Goal: Communication & Community: Share content

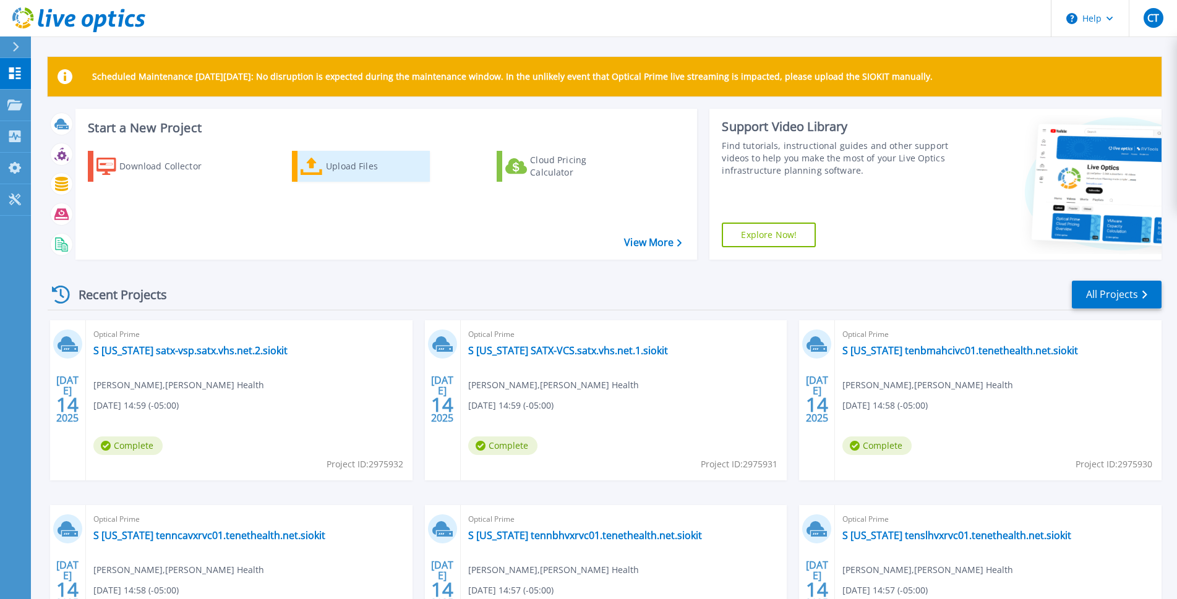
click at [336, 170] on div "Upload Files" at bounding box center [375, 166] width 99 height 25
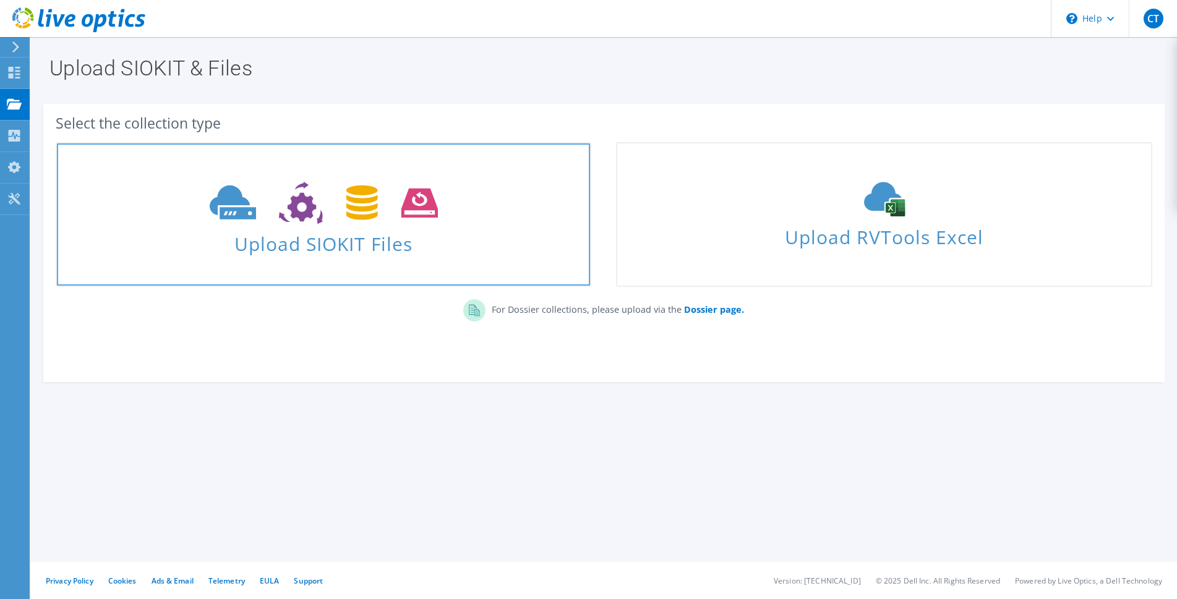
click at [276, 216] on icon at bounding box center [324, 203] width 228 height 43
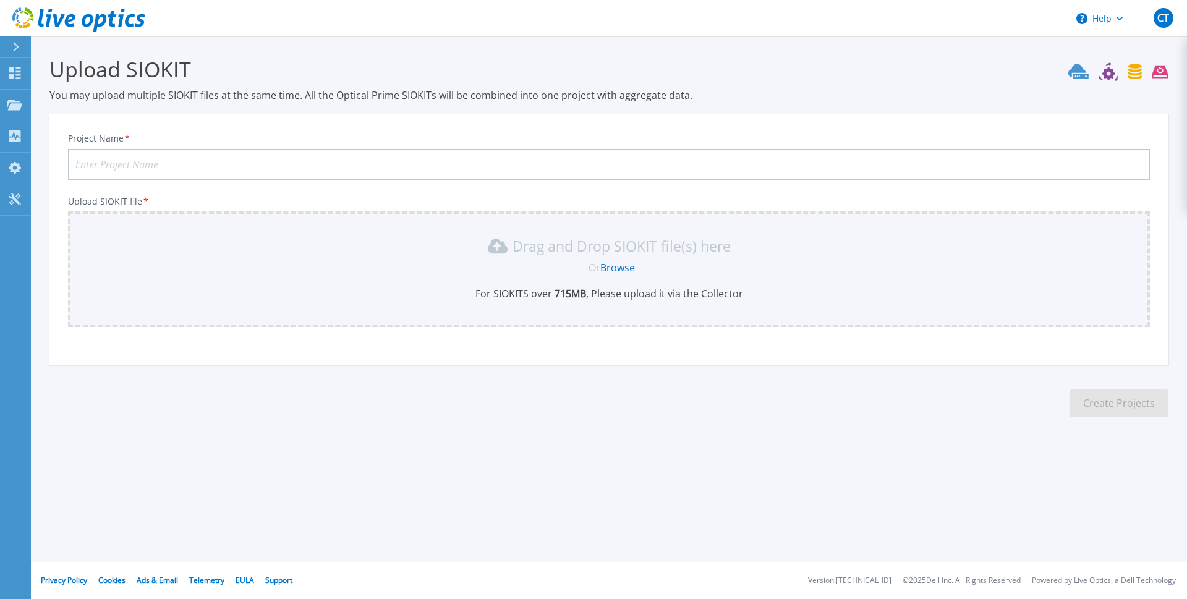
click at [162, 164] on input "Project Name *" at bounding box center [609, 164] width 1082 height 31
click at [102, 165] on input "Project Name *" at bounding box center [609, 164] width 1082 height 31
paste input "tensmhhcivc01"
type input "tensmhhcivc01.siokit"
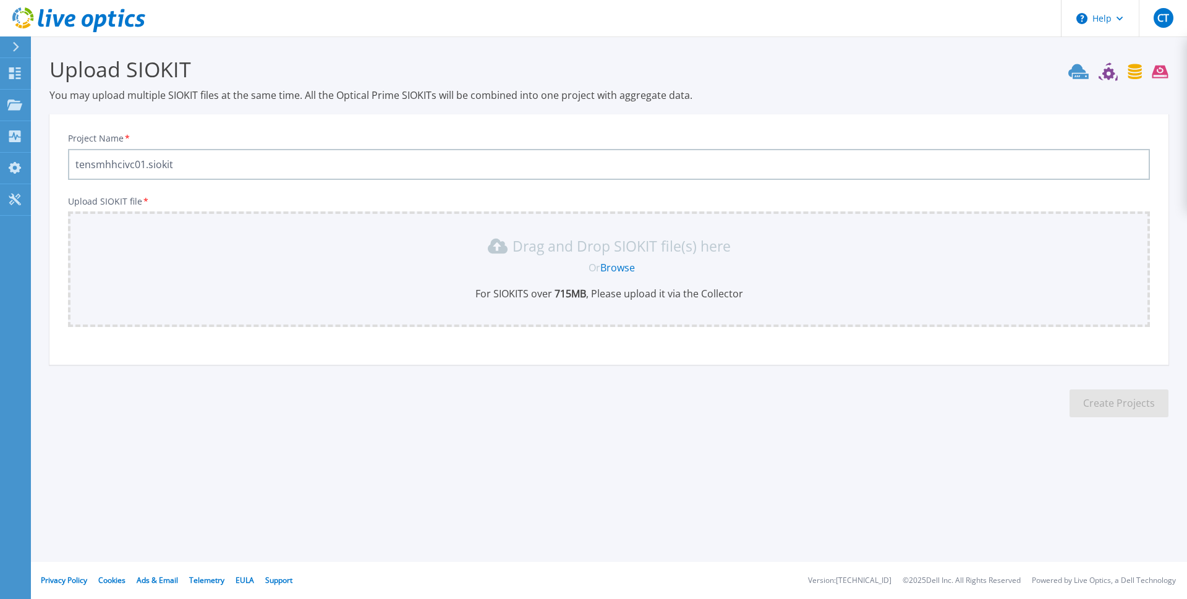
click at [553, 281] on div "Drag and Drop SIOKIT file(s) here Or Browse For SIOKITS over 715 MB , Please up…" at bounding box center [608, 268] width 1067 height 64
click at [619, 270] on link "Browse" at bounding box center [617, 268] width 35 height 14
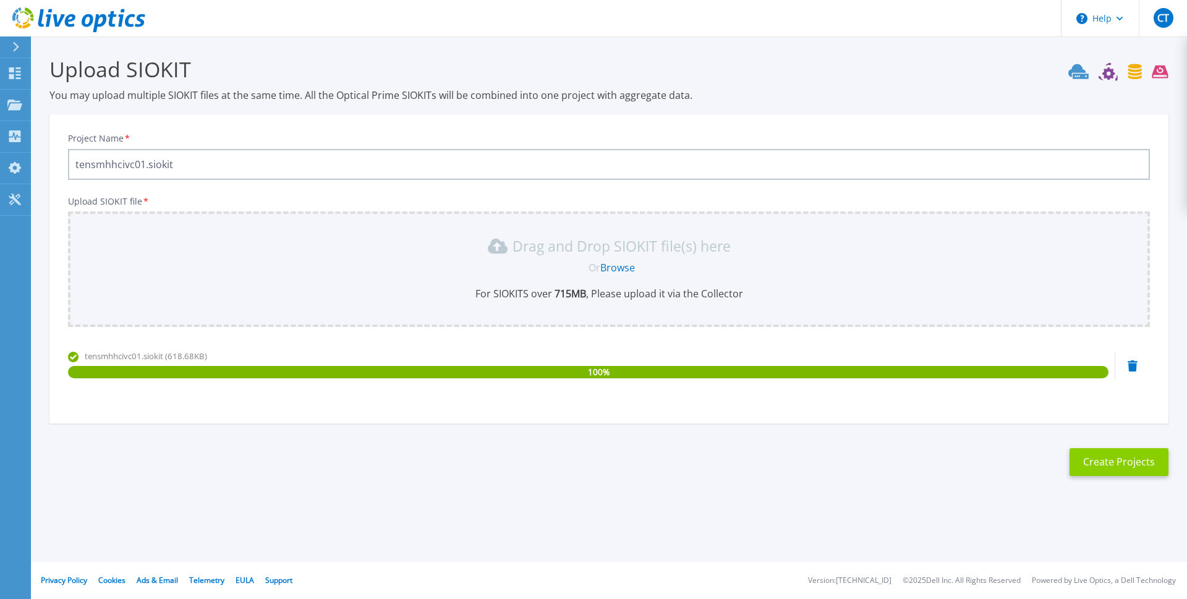
click at [1098, 453] on button "Create Projects" at bounding box center [1119, 462] width 99 height 28
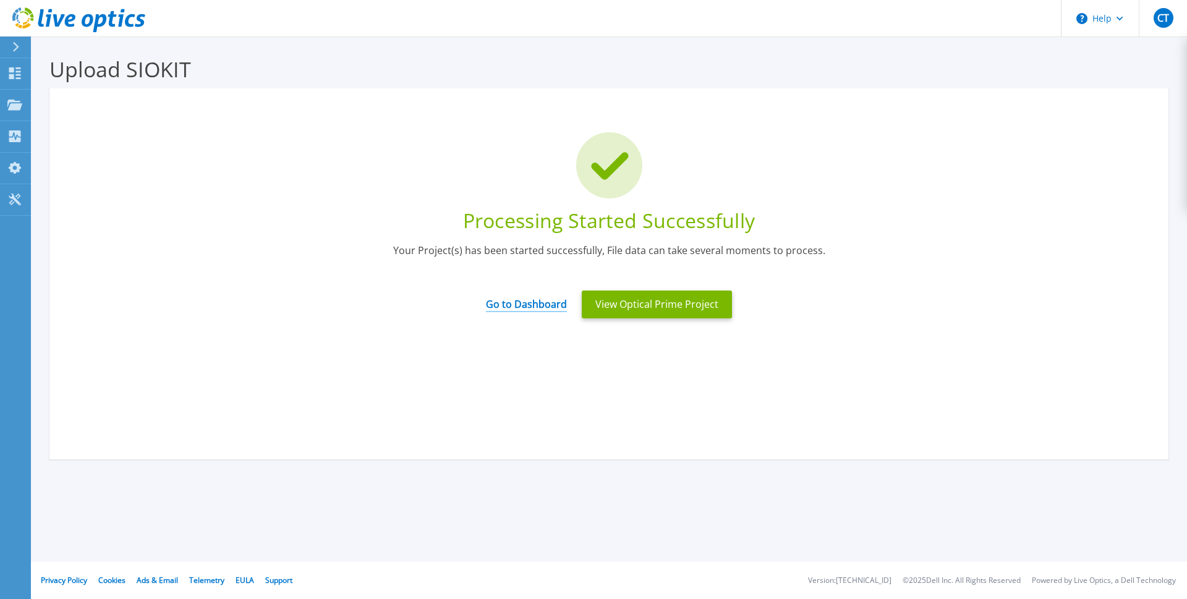
click at [524, 306] on link "Go to Dashboard" at bounding box center [526, 300] width 81 height 24
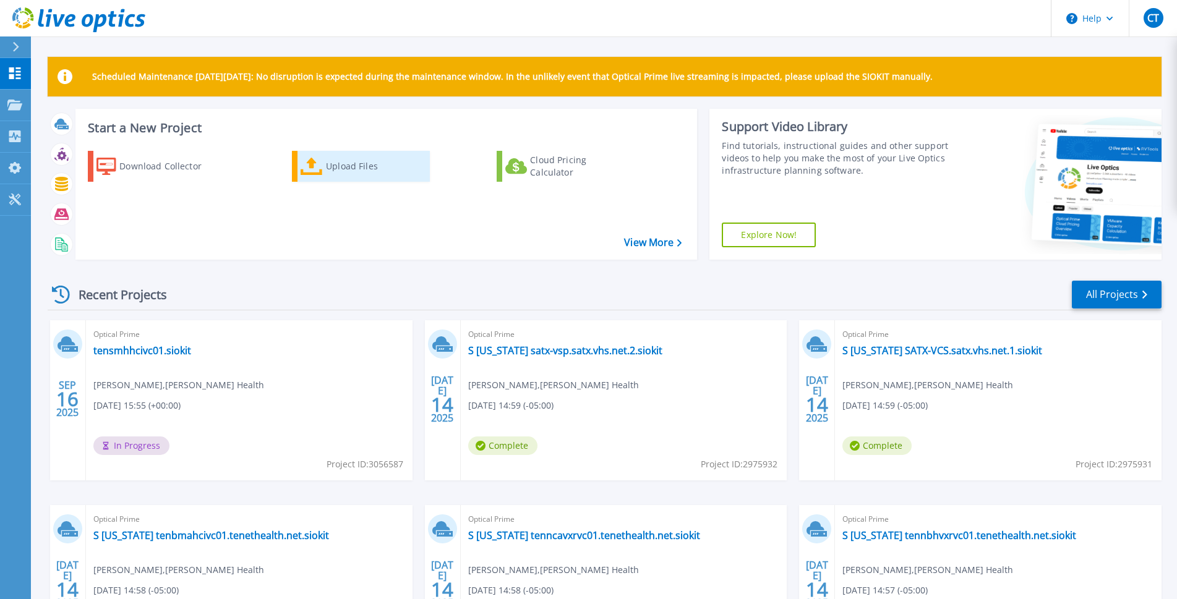
click at [328, 162] on div "Upload Files" at bounding box center [375, 166] width 99 height 25
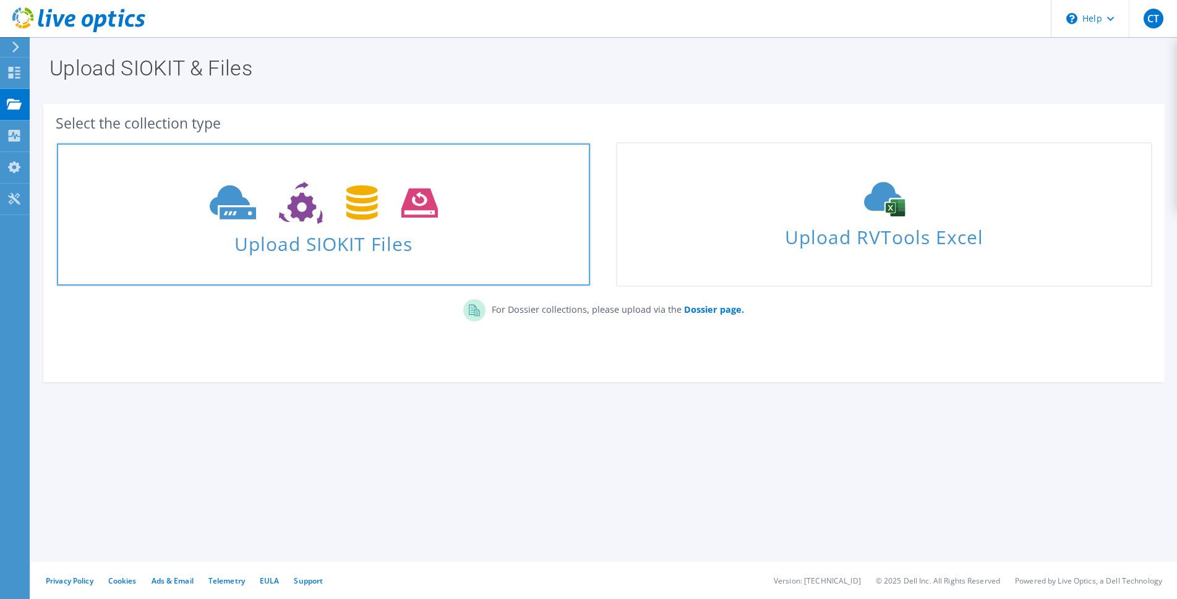
click at [352, 221] on icon at bounding box center [324, 203] width 228 height 43
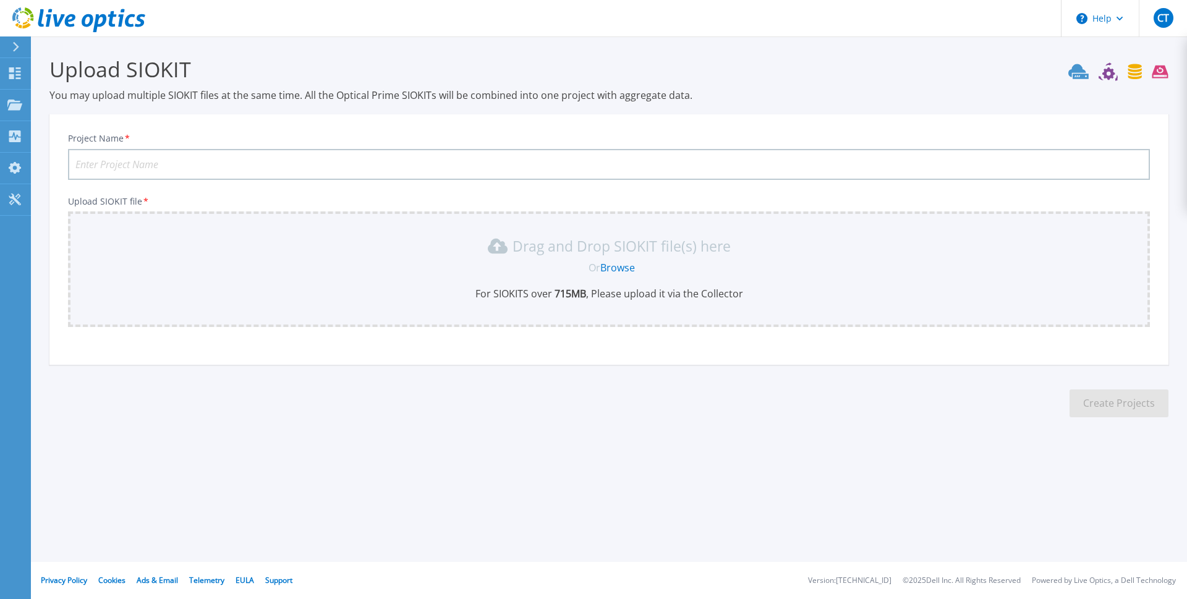
click at [139, 166] on input "Project Name *" at bounding box center [609, 164] width 1082 height 31
paste input "tenmodhcivc01"
type input "tenmodhcivc01.siokit"
click at [610, 267] on link "Browse" at bounding box center [617, 268] width 35 height 14
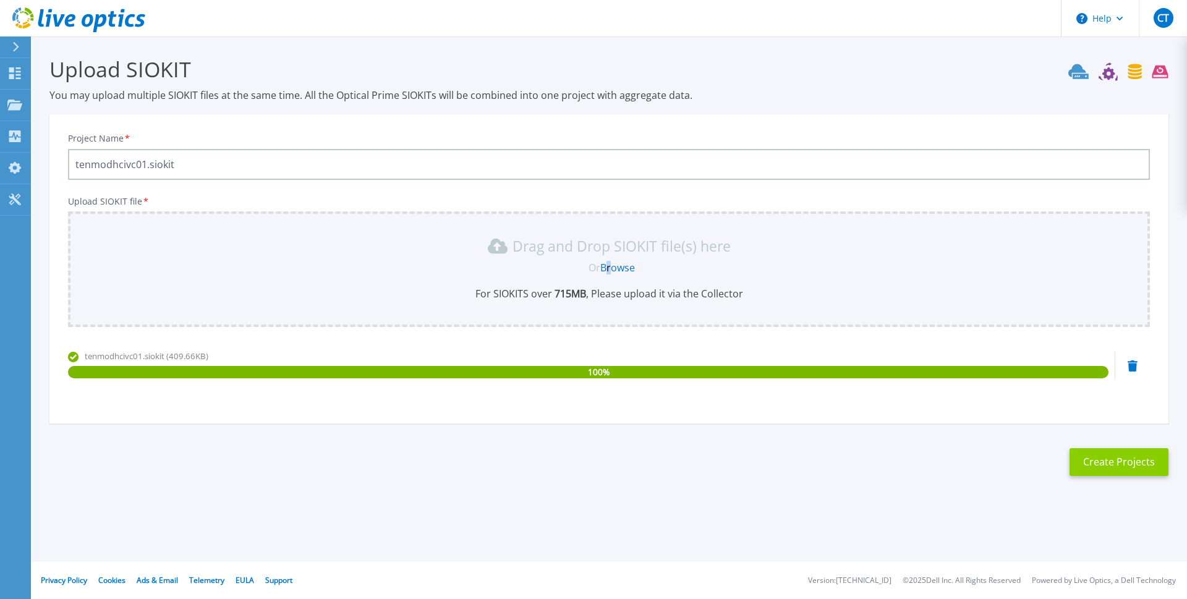
click at [1103, 456] on button "Create Projects" at bounding box center [1119, 462] width 99 height 28
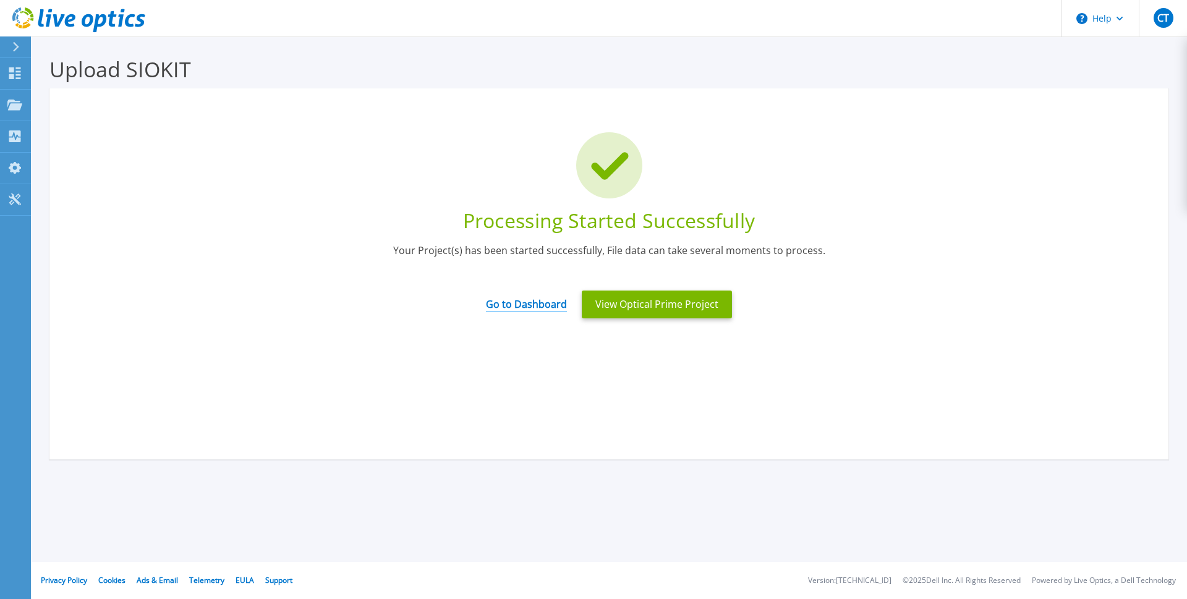
click at [503, 306] on link "Go to Dashboard" at bounding box center [526, 300] width 81 height 24
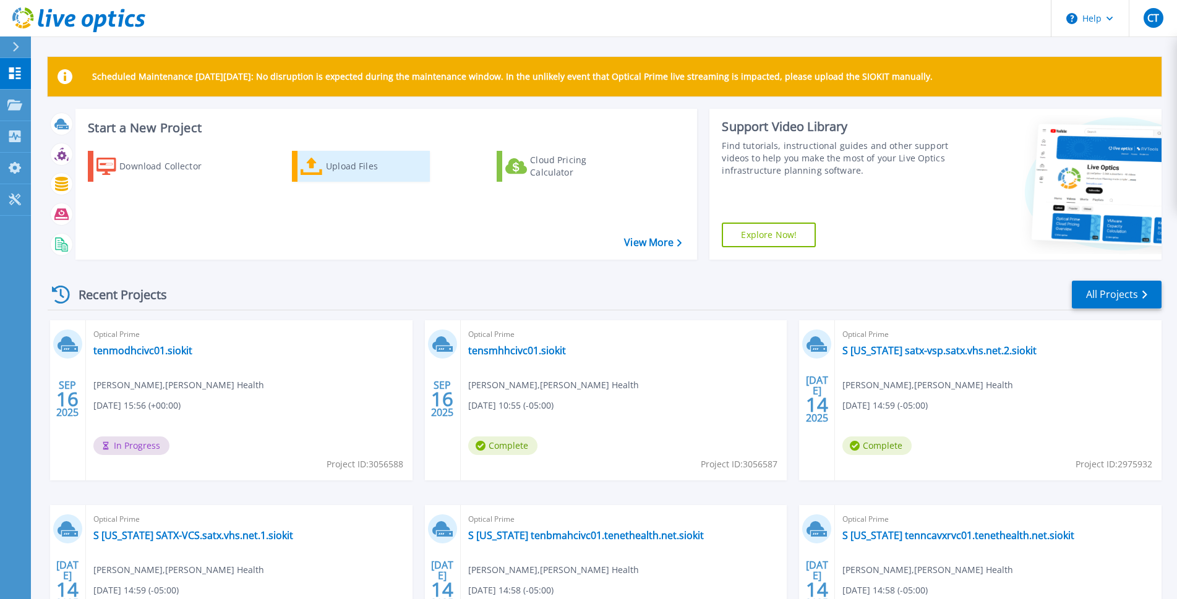
click at [347, 170] on div "Upload Files" at bounding box center [375, 166] width 99 height 25
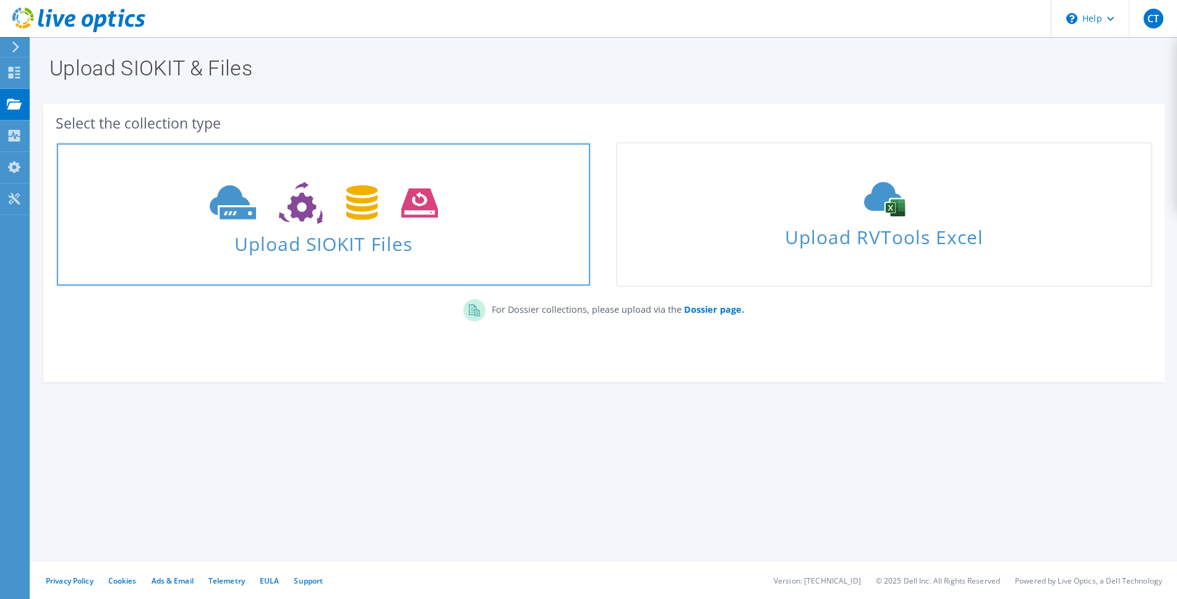
click at [275, 208] on icon at bounding box center [324, 203] width 228 height 43
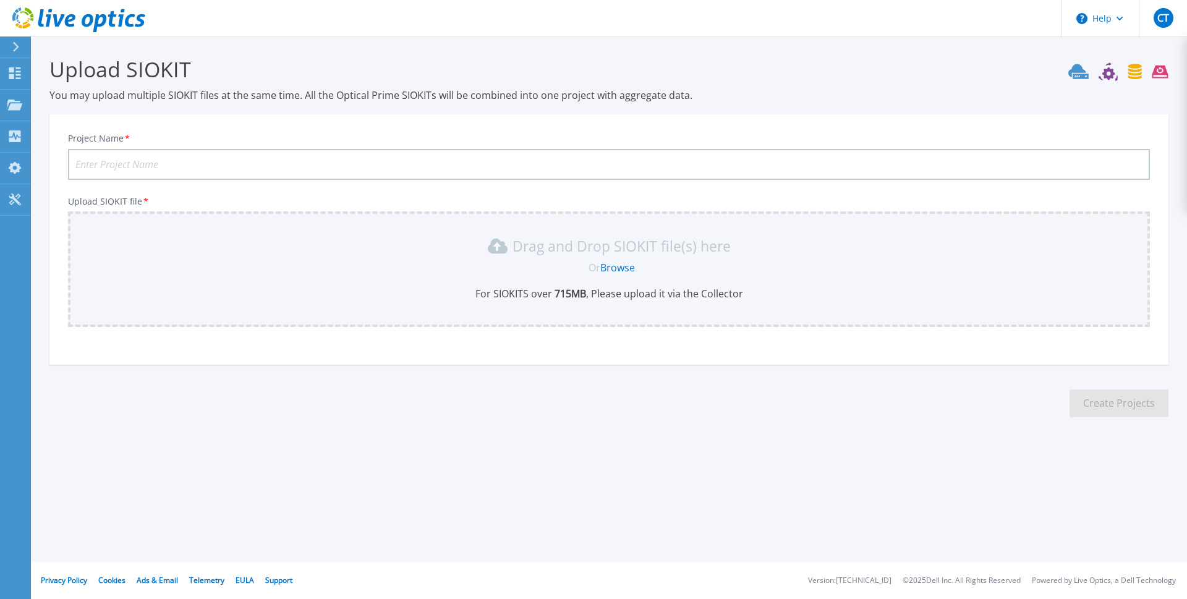
click at [176, 165] on input "Project Name *" at bounding box center [609, 164] width 1082 height 31
paste input "tenpmcvxrvc01"
type input "tenpmcvxrvc01.siokit"
click at [606, 271] on link "Browse" at bounding box center [617, 268] width 35 height 14
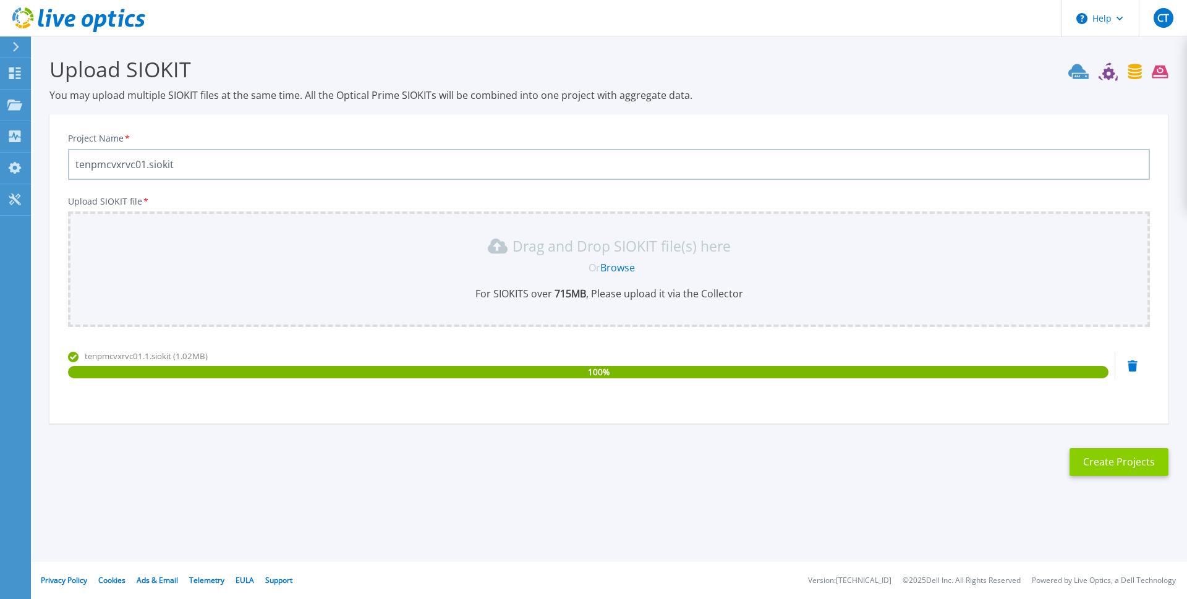
click at [1104, 463] on button "Create Projects" at bounding box center [1119, 462] width 99 height 28
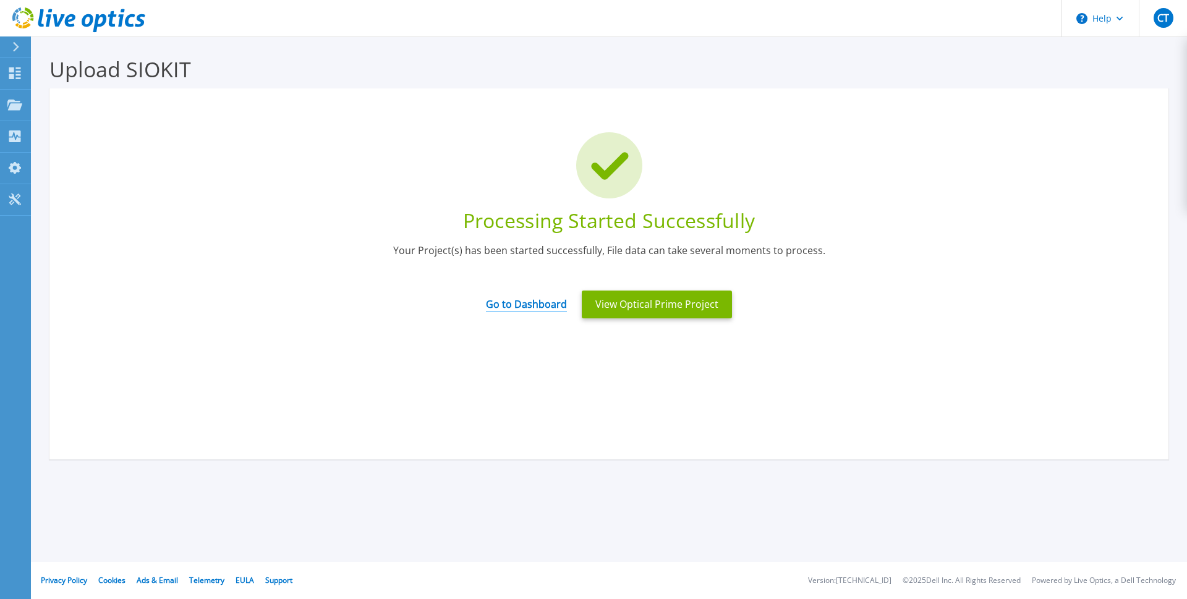
click at [495, 304] on link "Go to Dashboard" at bounding box center [526, 300] width 81 height 24
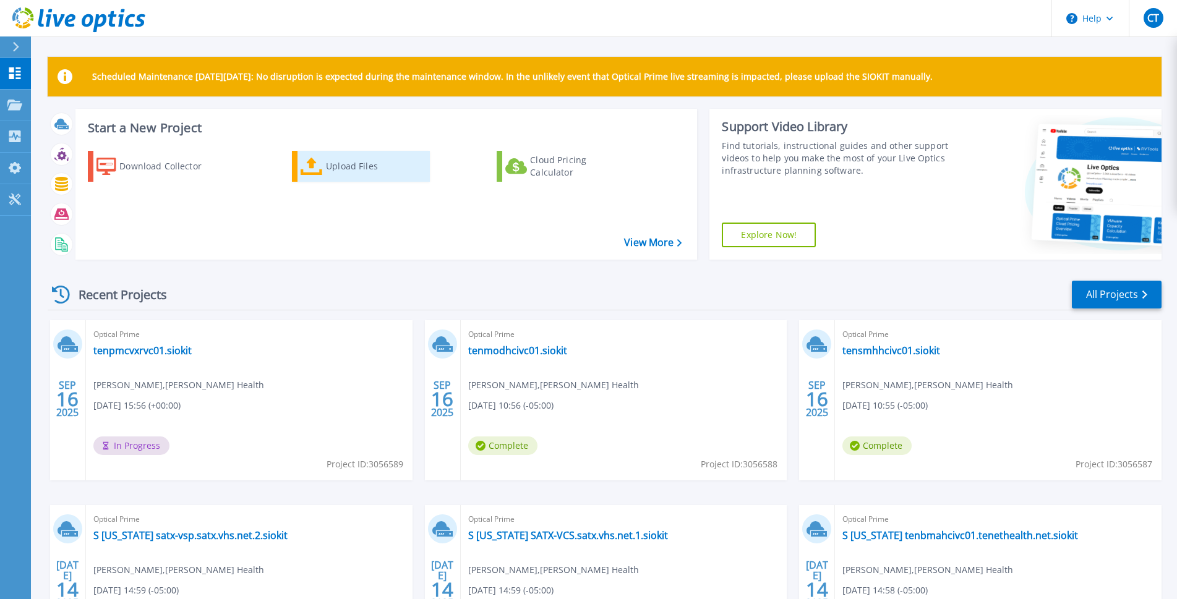
click at [334, 175] on div "Upload Files" at bounding box center [375, 166] width 99 height 25
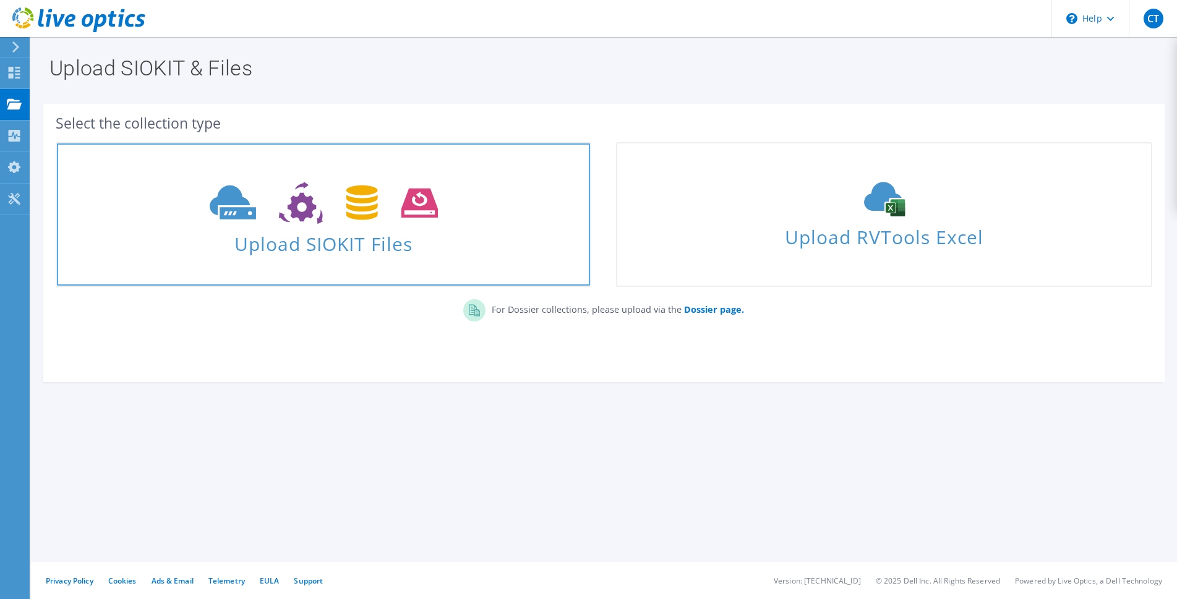
click at [279, 206] on icon at bounding box center [324, 203] width 228 height 43
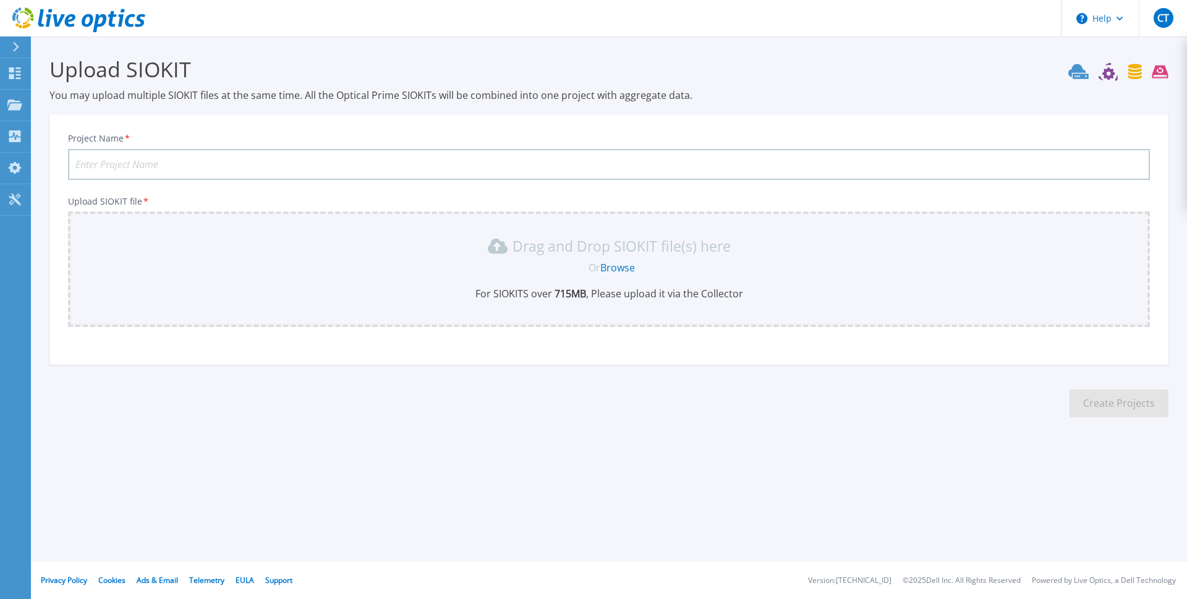
click at [208, 165] on input "Project Name *" at bounding box center [609, 164] width 1082 height 31
click at [177, 164] on input "Project Name *" at bounding box center [609, 164] width 1082 height 31
paste input "tensfhhcivc01"
type input "tensfhhcivc01.siokit"
click at [619, 267] on link "Browse" at bounding box center [617, 268] width 35 height 14
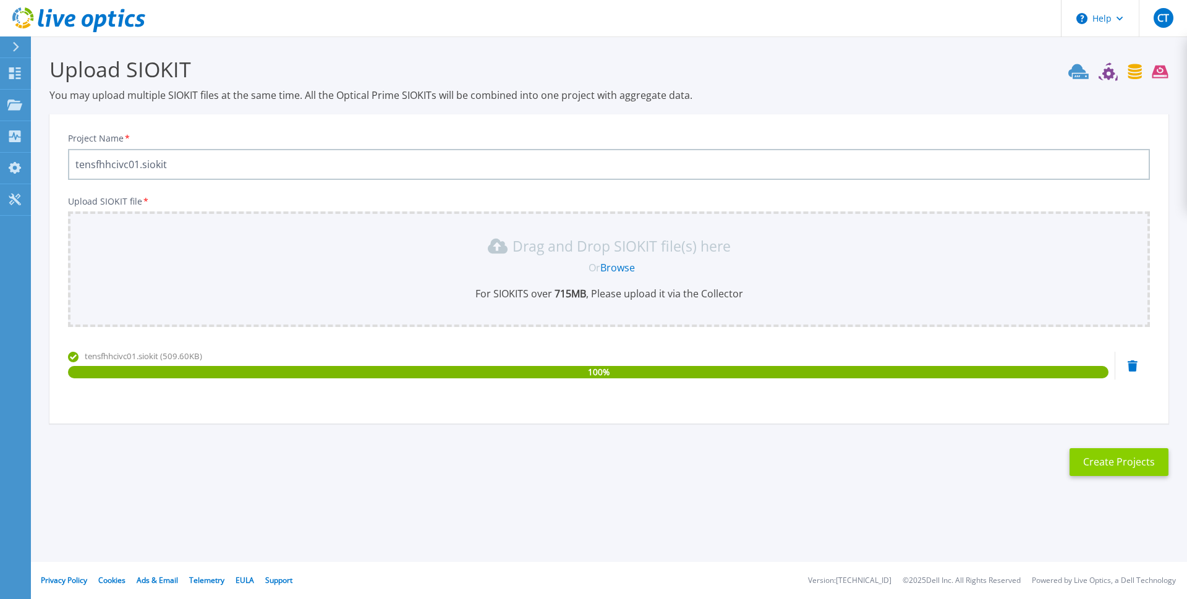
click at [1102, 456] on button "Create Projects" at bounding box center [1119, 462] width 99 height 28
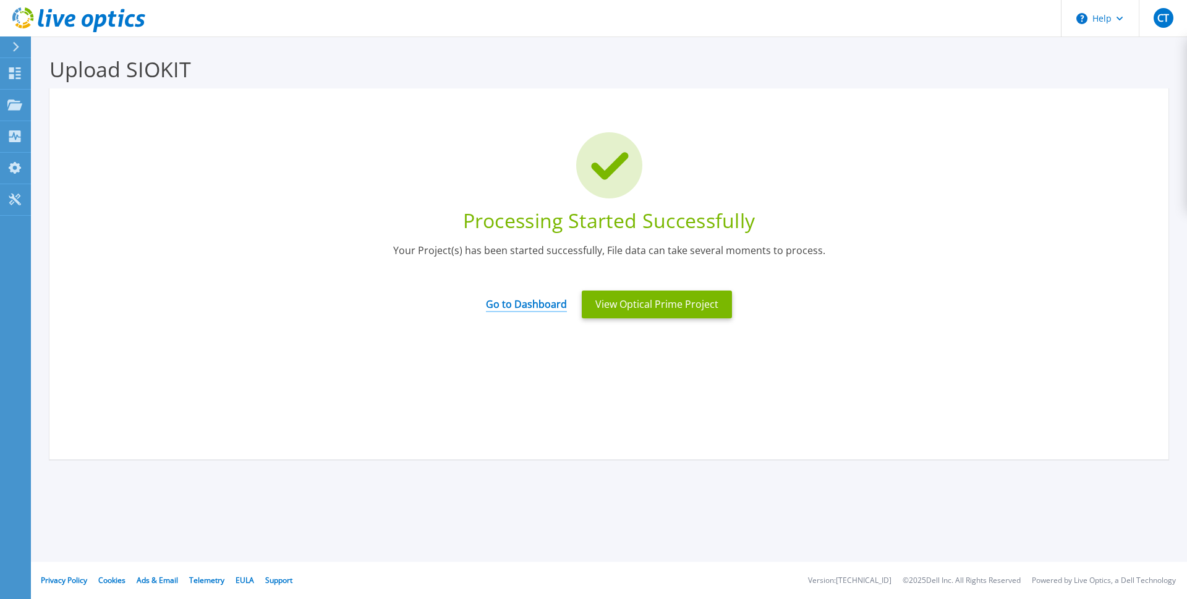
click at [516, 304] on link "Go to Dashboard" at bounding box center [526, 300] width 81 height 24
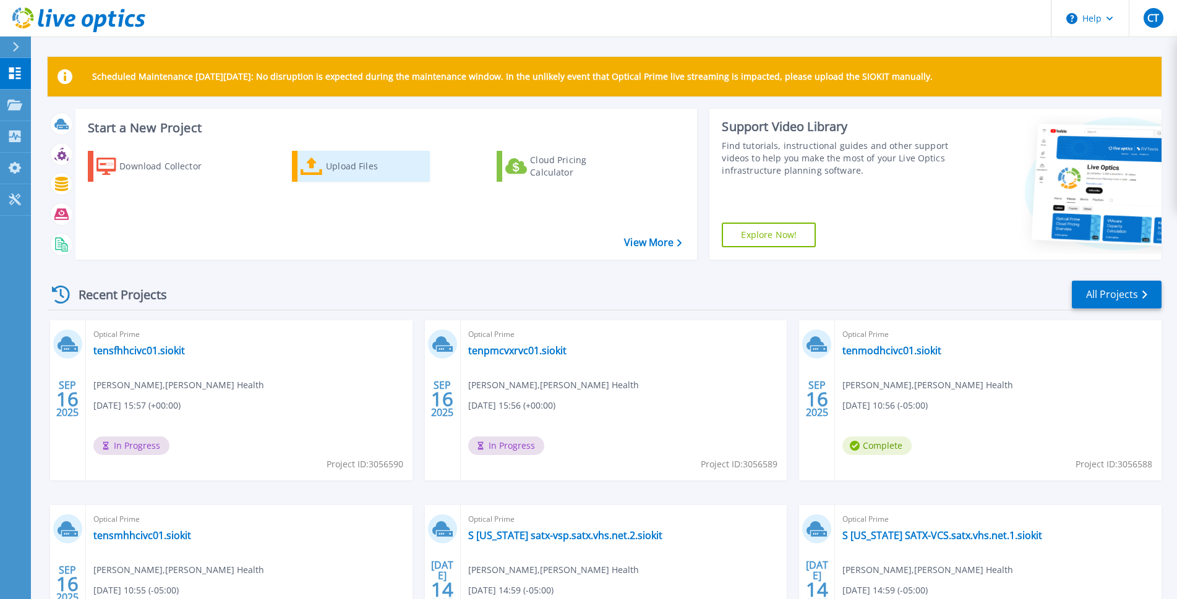
click at [338, 169] on div "Upload Files" at bounding box center [375, 166] width 99 height 25
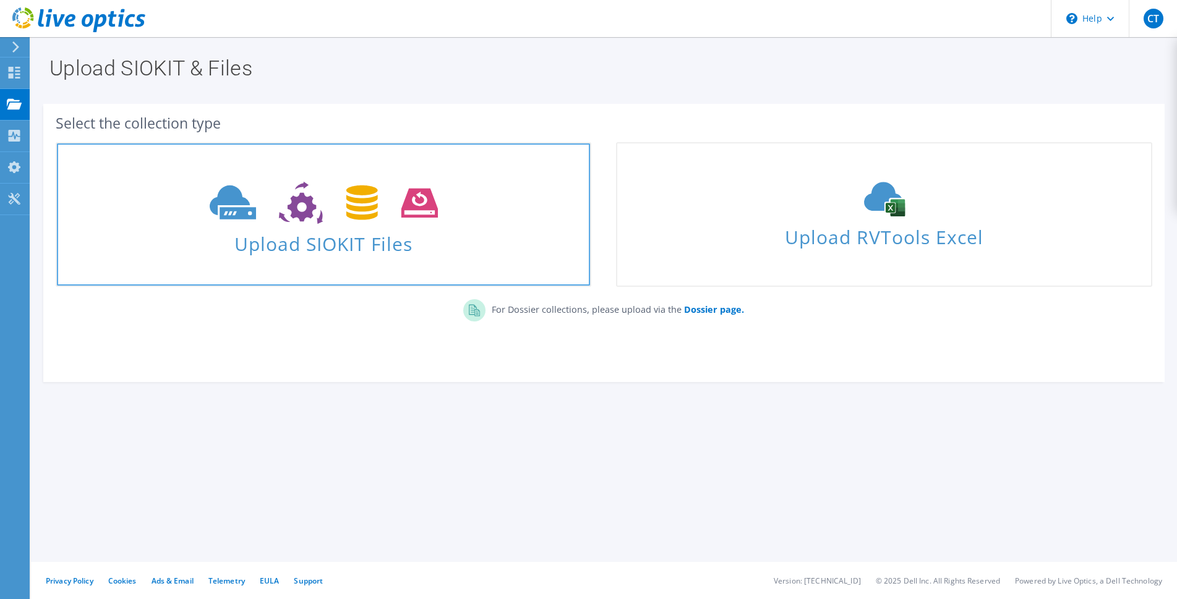
click at [286, 218] on icon at bounding box center [324, 203] width 228 height 43
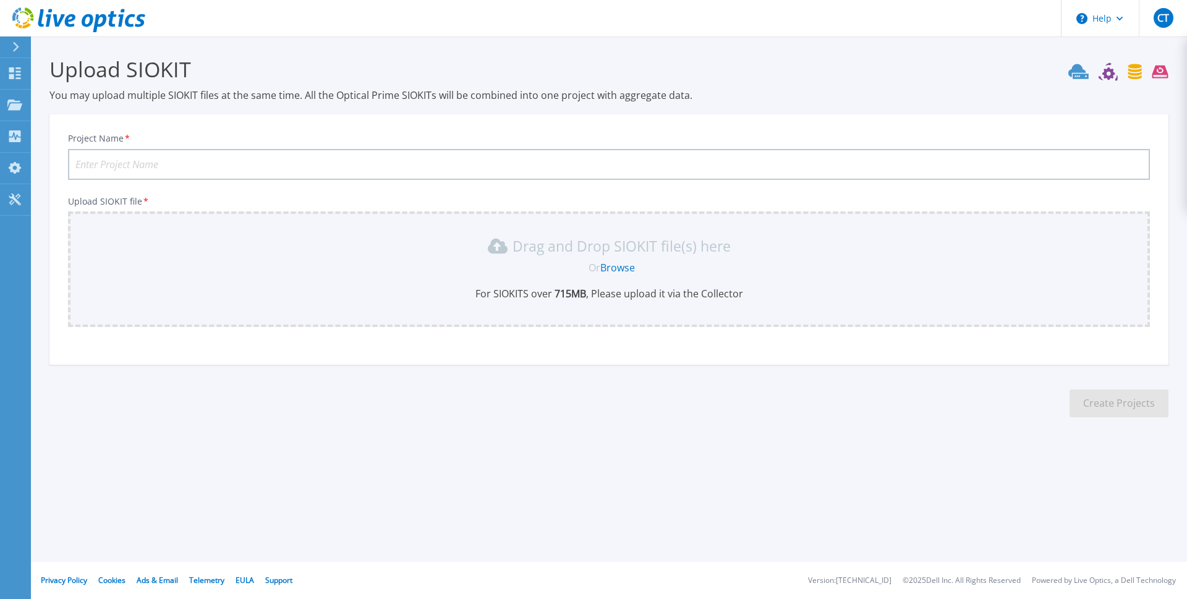
click at [193, 164] on input "Project Name *" at bounding box center [609, 164] width 1082 height 31
paste input "tenbarhcivc01"
type input "tenbarhcivc01.siokit"
click at [581, 271] on div "Or Browse" at bounding box center [611, 268] width 1062 height 14
click at [628, 273] on link "Browse" at bounding box center [617, 268] width 35 height 14
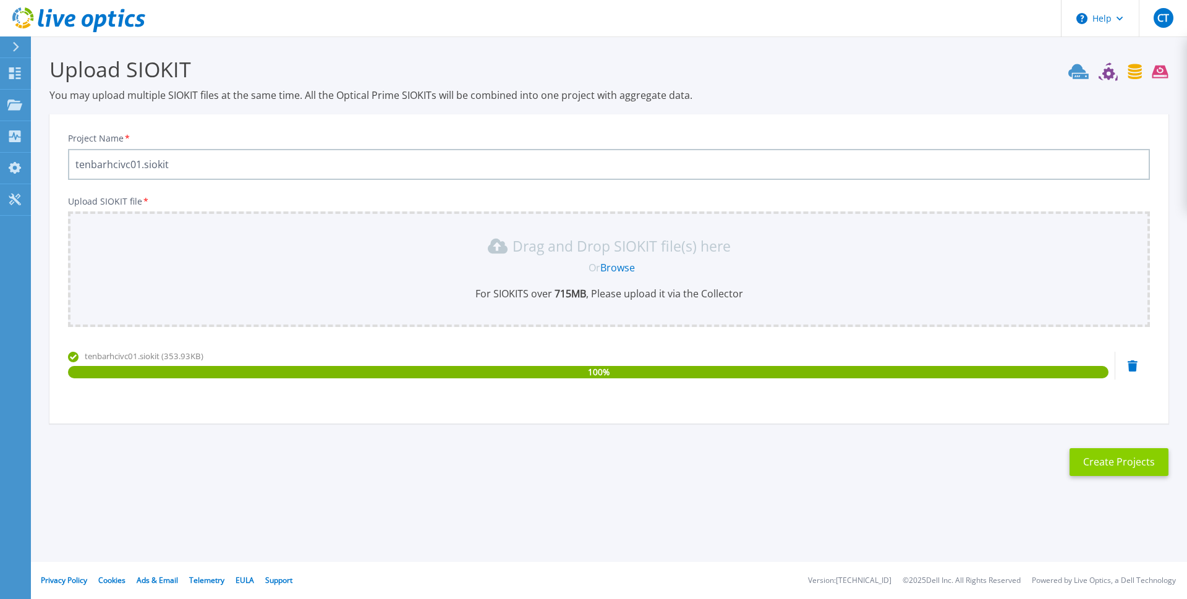
click at [1096, 461] on button "Create Projects" at bounding box center [1119, 462] width 99 height 28
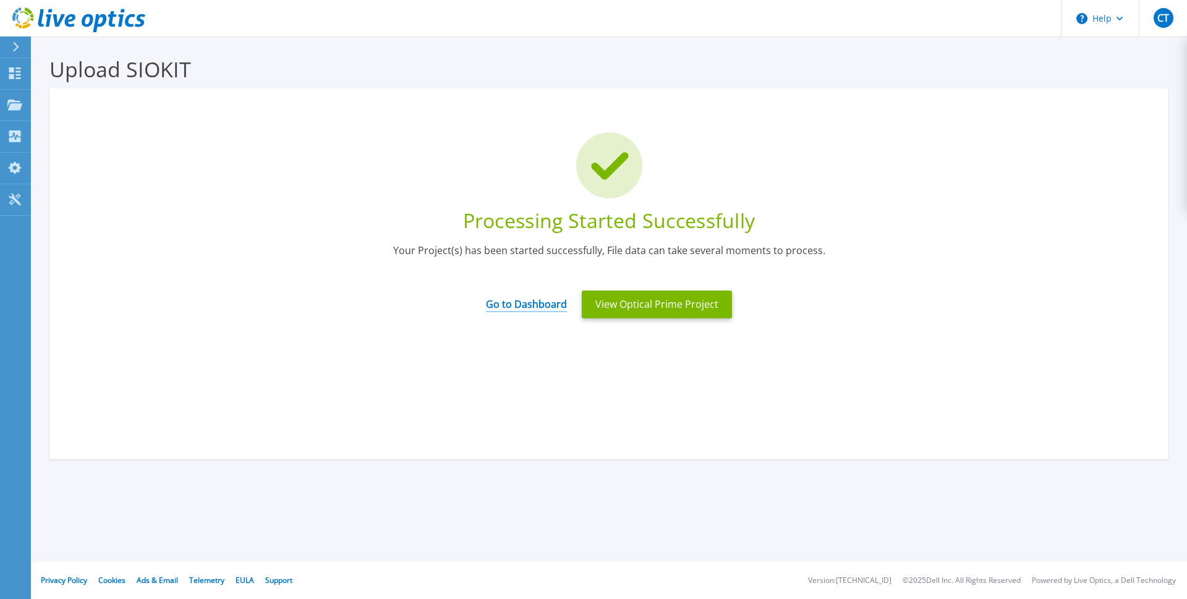
click at [507, 308] on link "Go to Dashboard" at bounding box center [526, 300] width 81 height 24
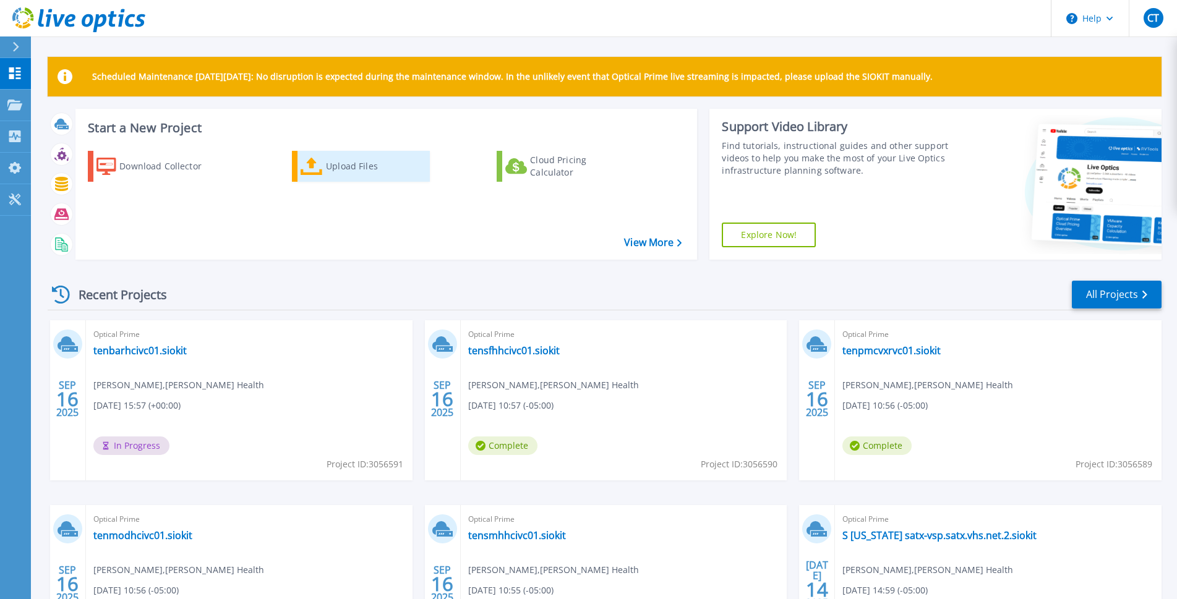
click at [338, 171] on div "Upload Files" at bounding box center [375, 166] width 99 height 25
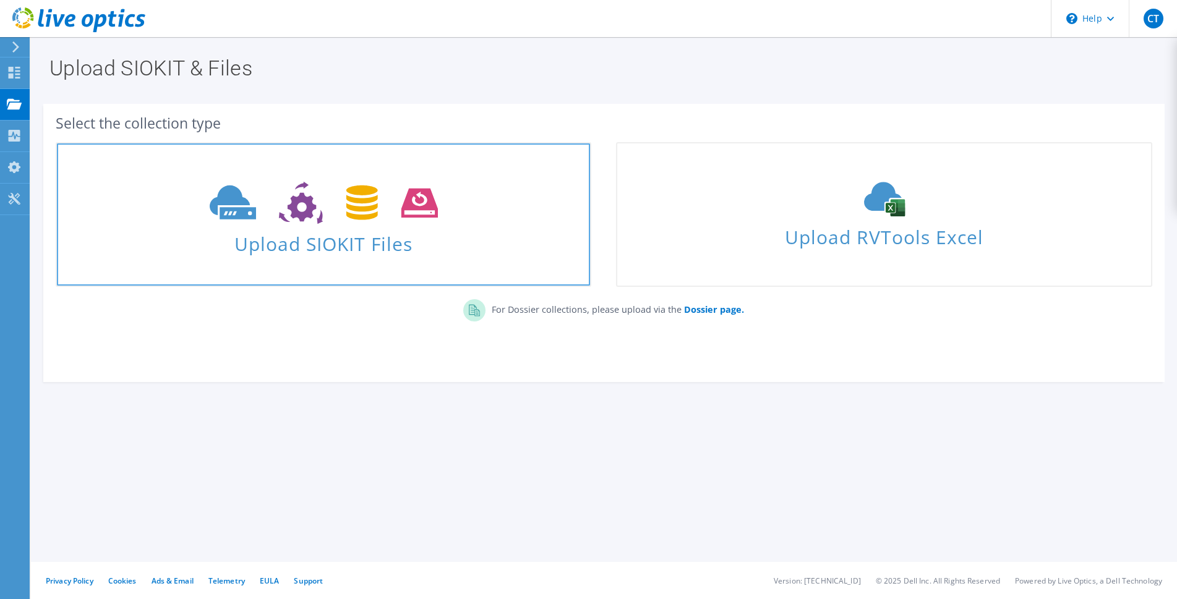
click at [322, 210] on icon at bounding box center [324, 203] width 228 height 43
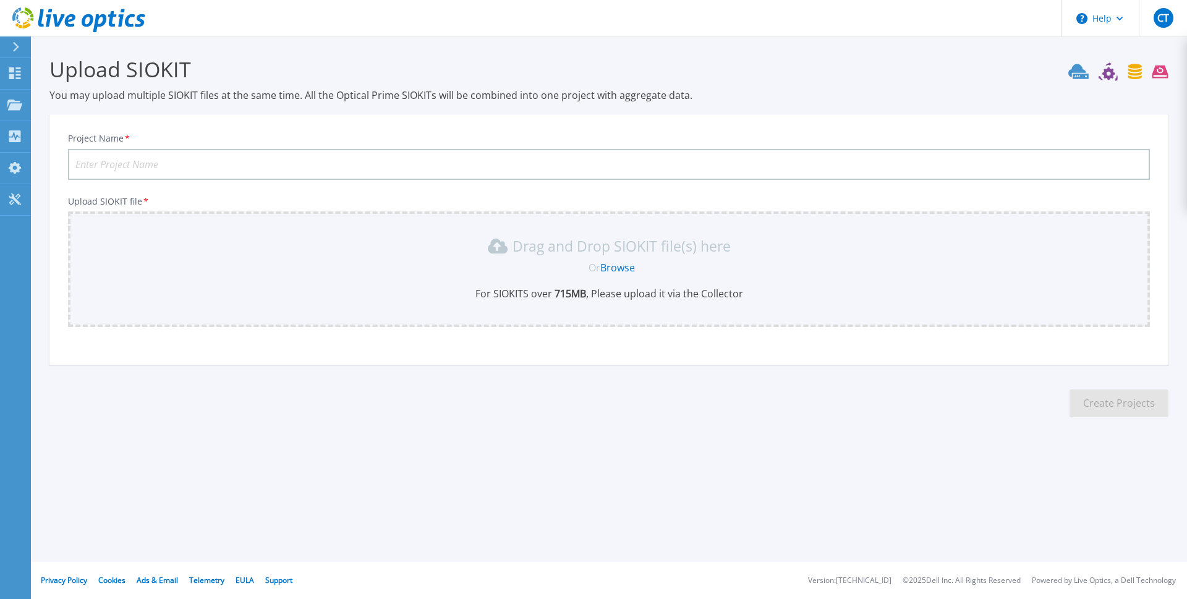
click at [195, 158] on input "Project Name *" at bounding box center [609, 164] width 1082 height 31
paste input "tenthethvce01"
type input "tenthethvce01.siokit"
click at [614, 273] on link "Browse" at bounding box center [617, 268] width 35 height 14
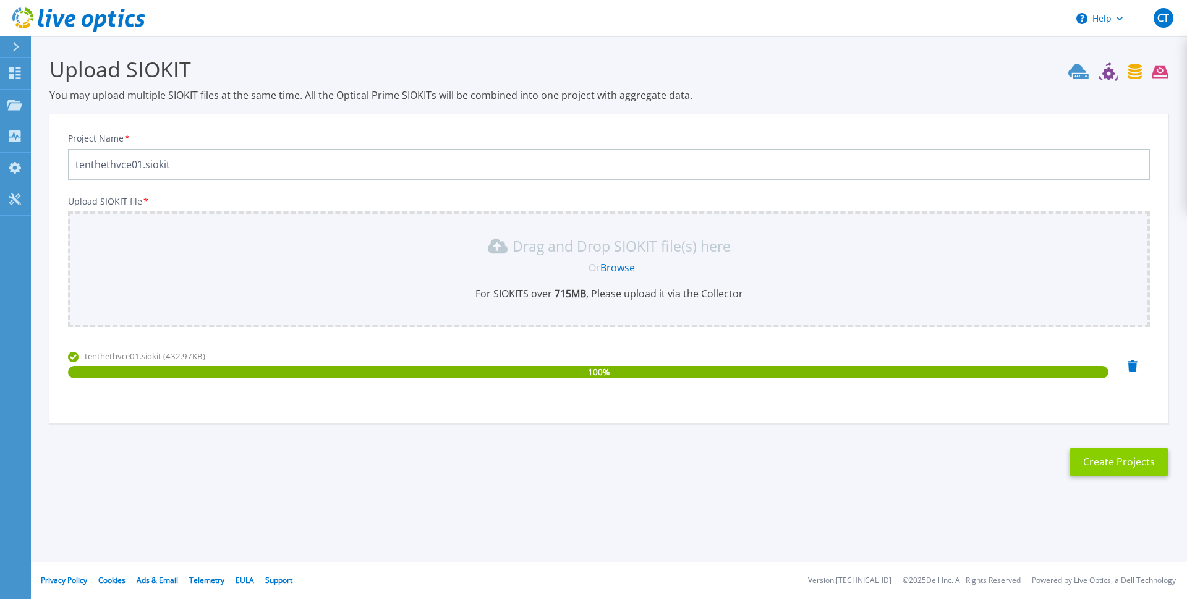
click at [1092, 461] on button "Create Projects" at bounding box center [1119, 462] width 99 height 28
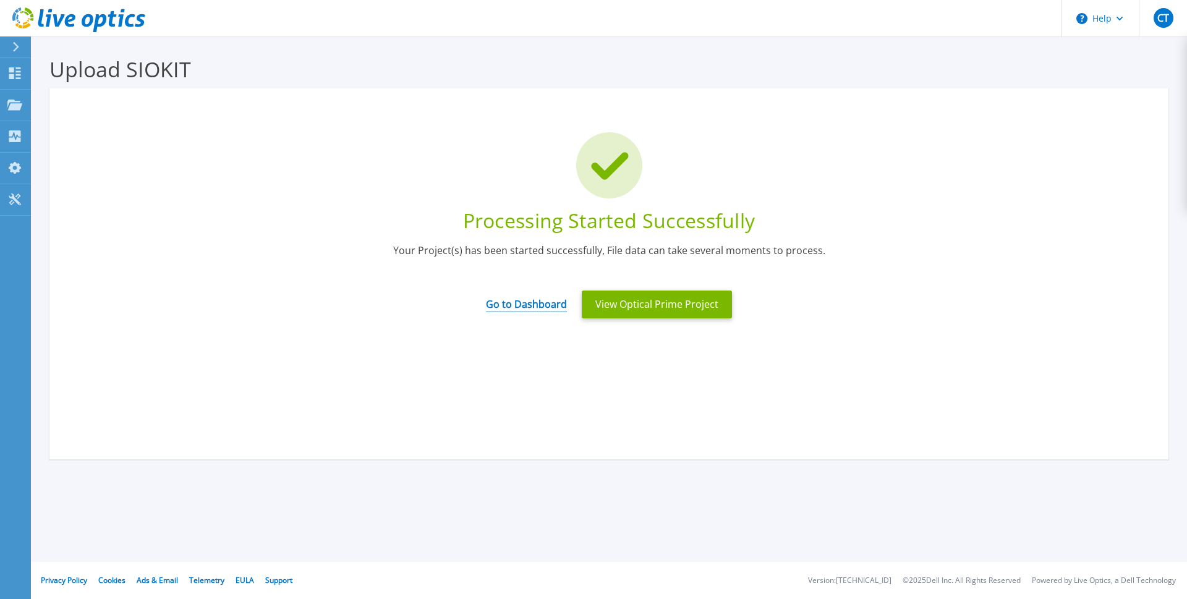
click at [518, 306] on link "Go to Dashboard" at bounding box center [526, 300] width 81 height 24
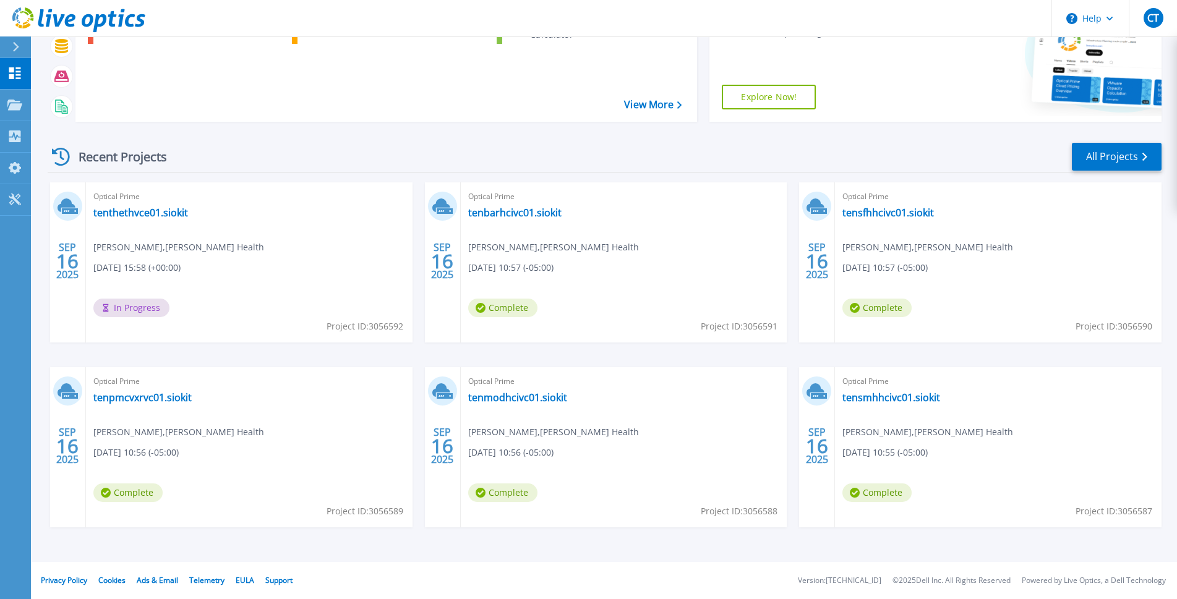
scroll to position [76, 0]
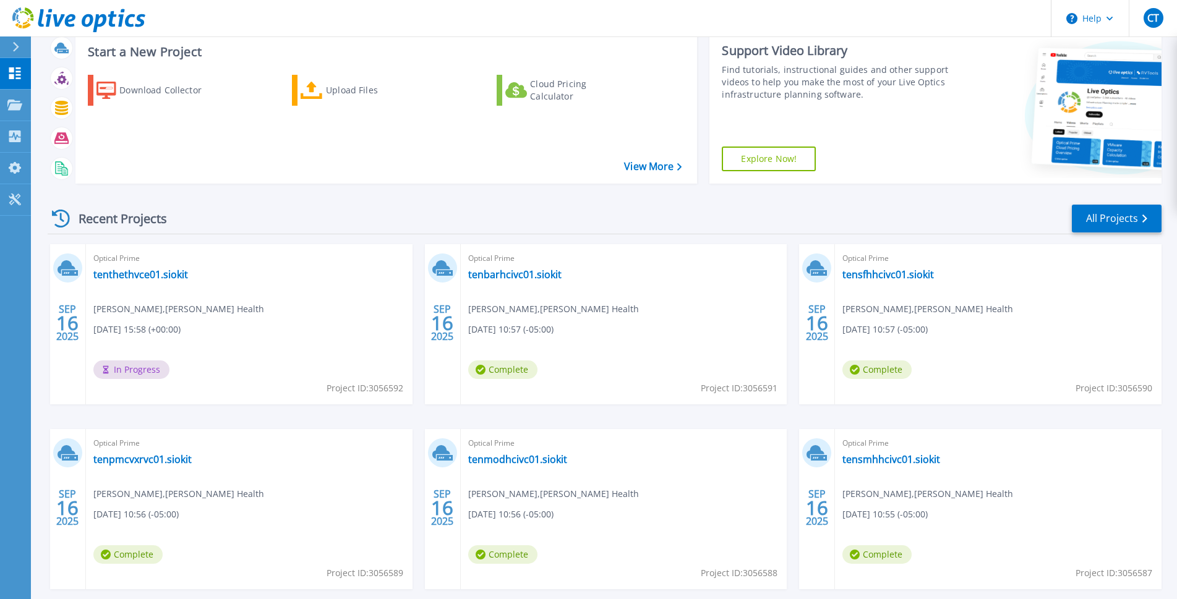
click at [13, 46] on icon at bounding box center [15, 47] width 7 height 10
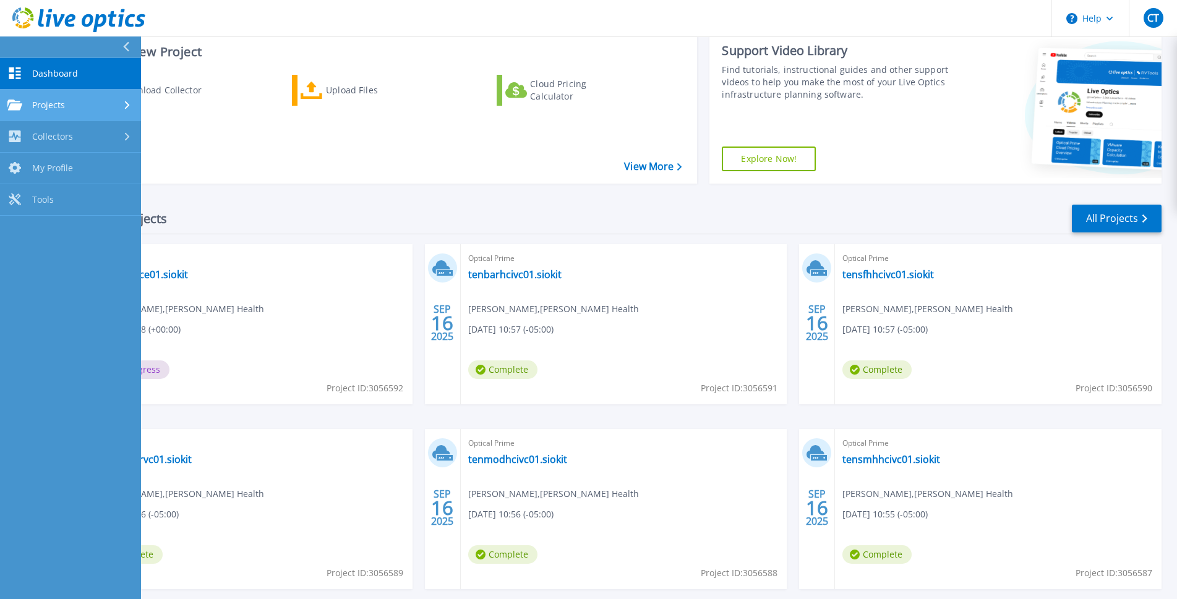
click at [43, 104] on span "Projects" at bounding box center [48, 105] width 33 height 11
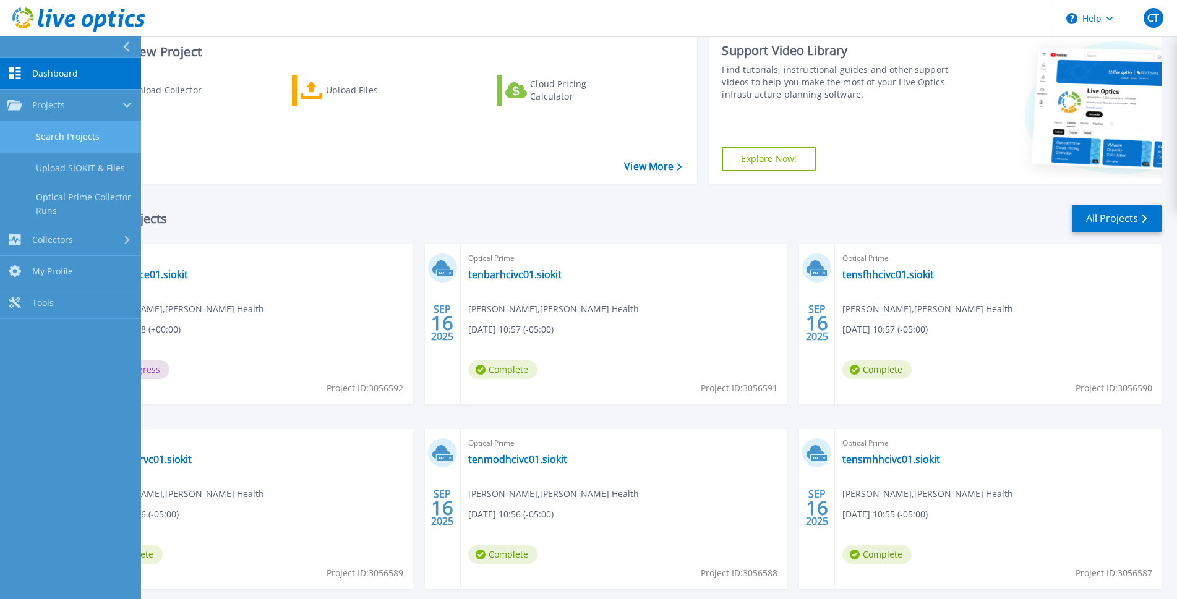
click at [52, 135] on link "Search Projects" at bounding box center [70, 137] width 141 height 32
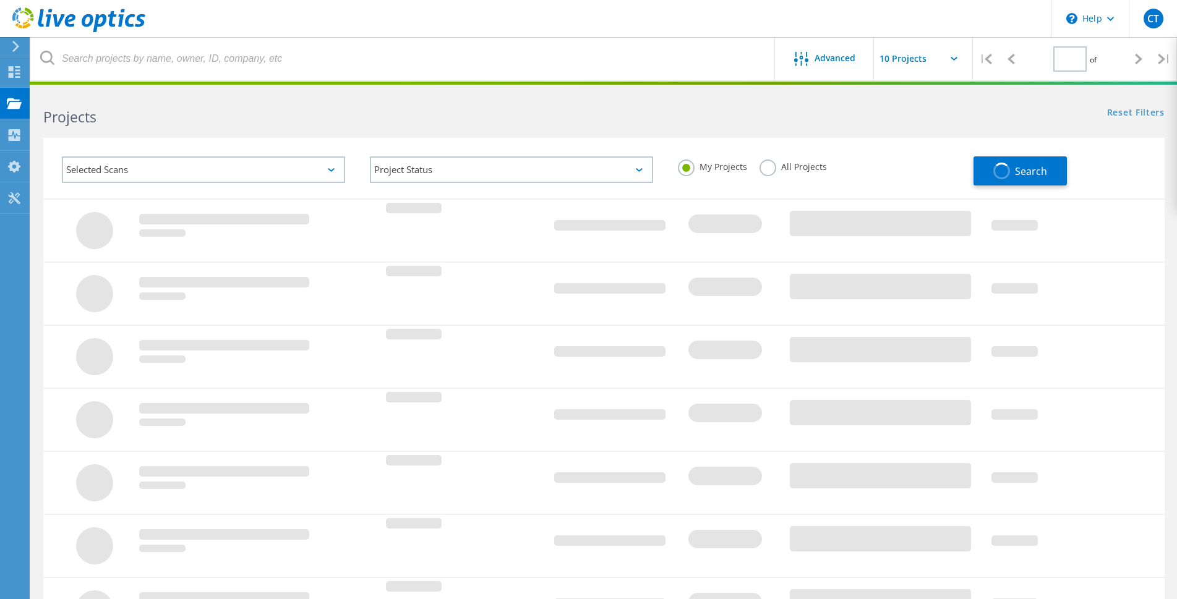
type input "1"
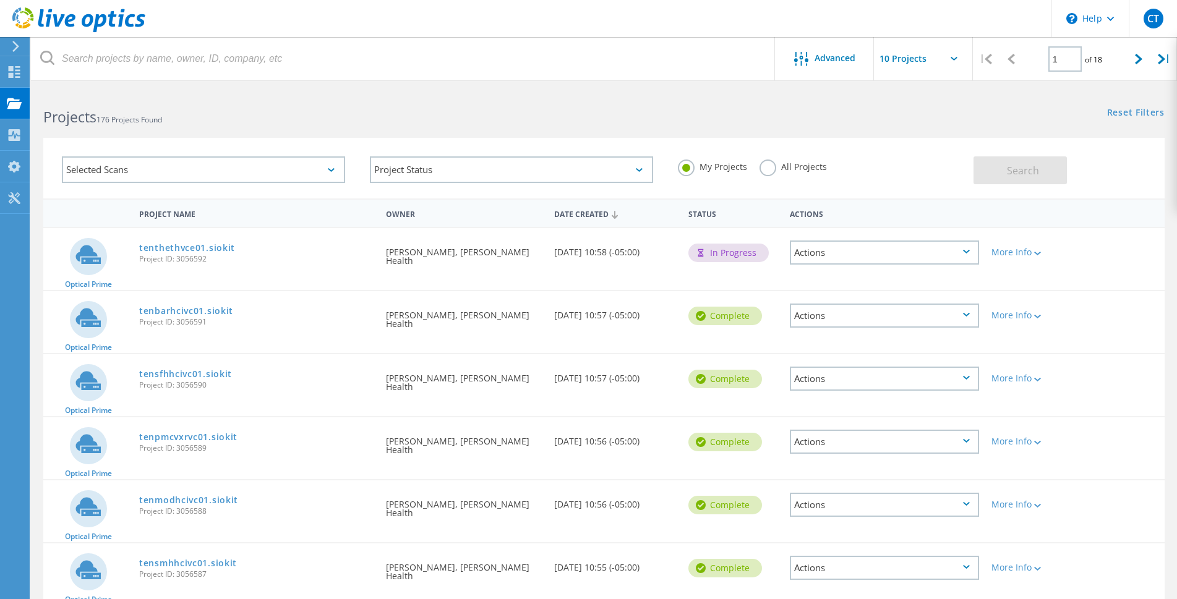
click at [970, 253] on div "Actions" at bounding box center [884, 253] width 189 height 24
click at [828, 264] on div "Share" at bounding box center [884, 262] width 187 height 19
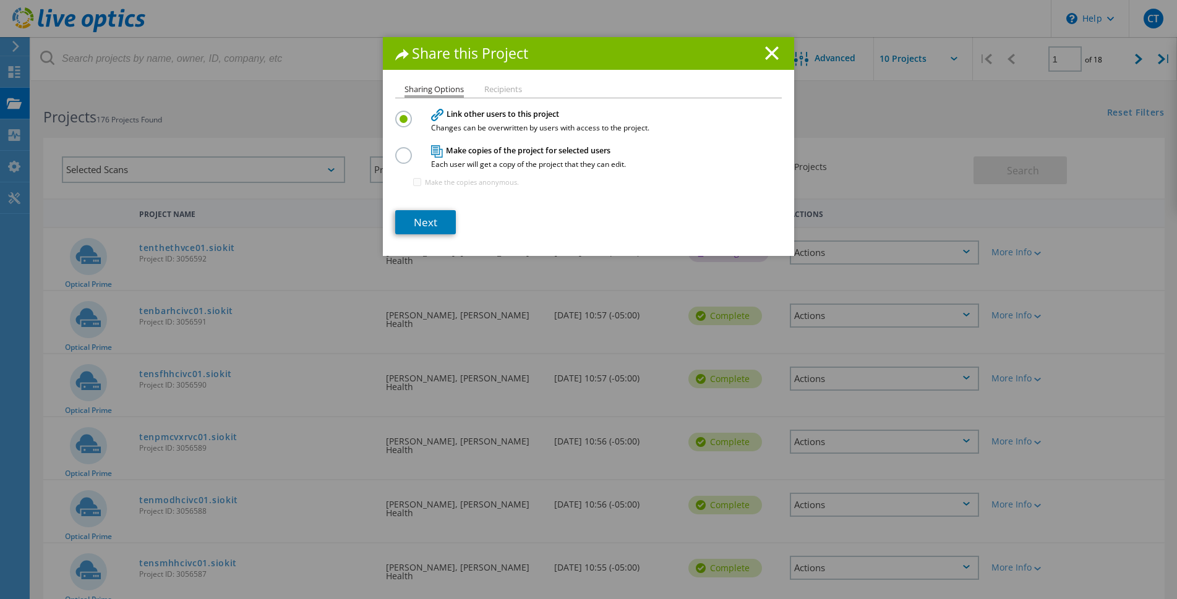
click at [463, 150] on h4 "Make copies of the project for selected users Each user will get a copy of the …" at bounding box center [585, 156] width 309 height 23
click at [417, 219] on link "Next" at bounding box center [425, 222] width 61 height 24
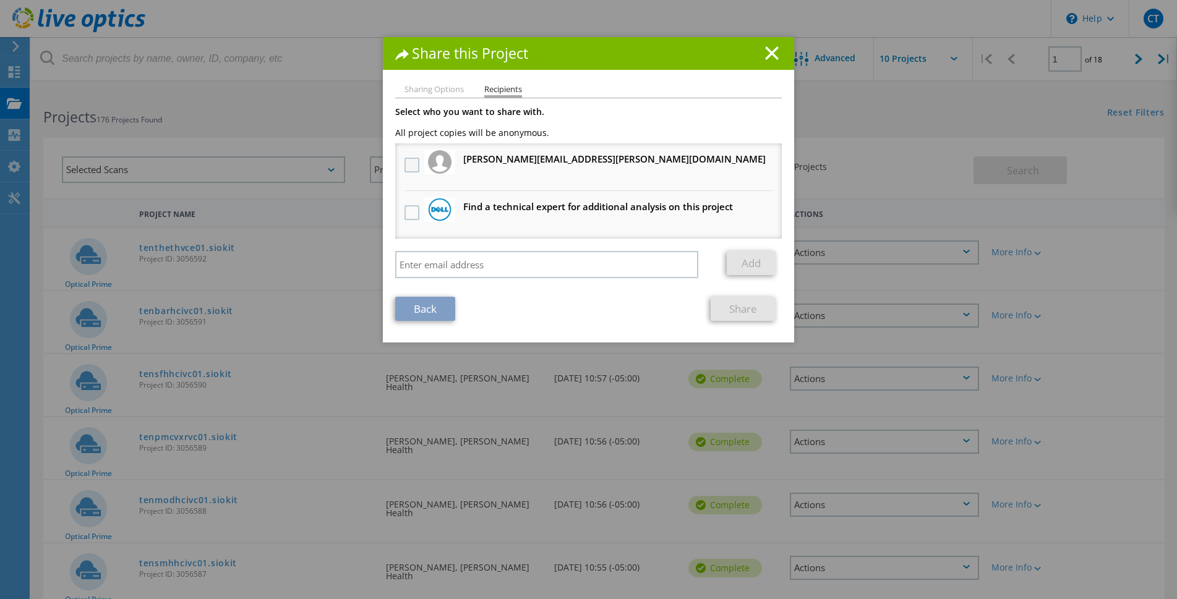
click at [404, 164] on label at bounding box center [413, 165] width 18 height 15
click at [0, 0] on input "checkbox" at bounding box center [0, 0] width 0 height 0
click at [737, 309] on link "Share" at bounding box center [742, 309] width 65 height 24
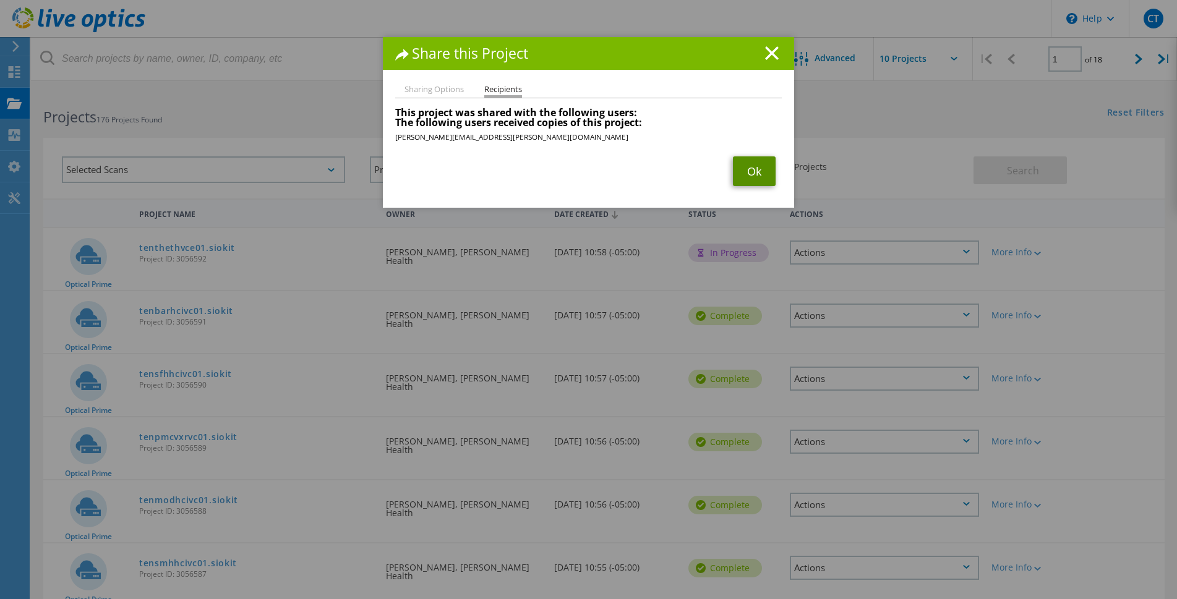
click at [749, 172] on link "Ok" at bounding box center [754, 171] width 43 height 30
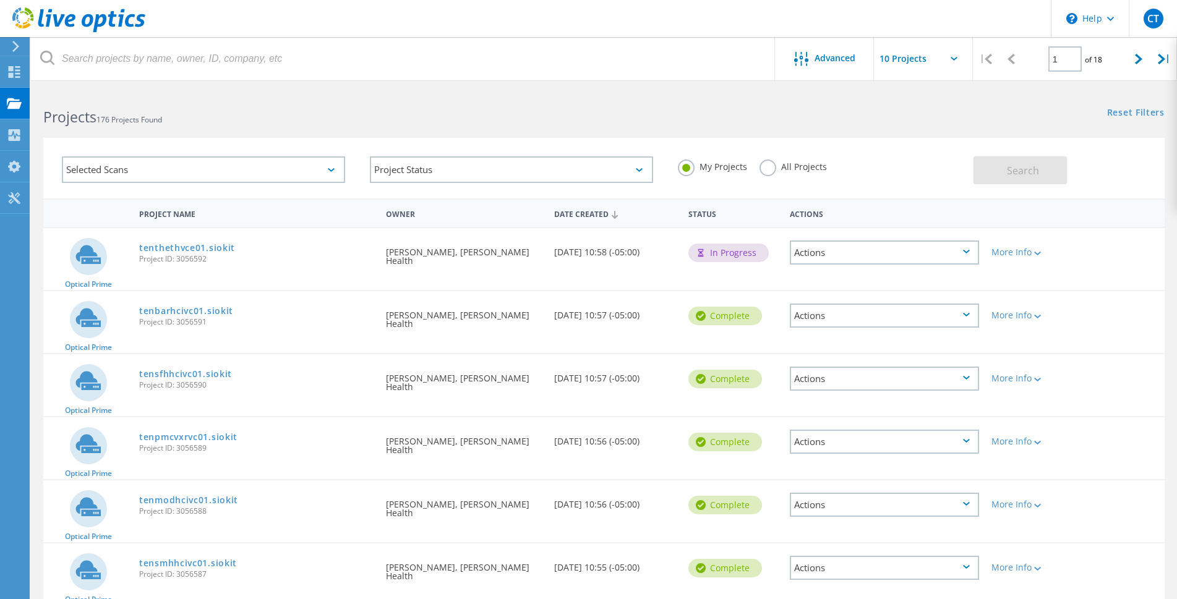
click at [969, 315] on icon at bounding box center [966, 315] width 7 height 4
click at [828, 325] on div "Share" at bounding box center [884, 325] width 187 height 19
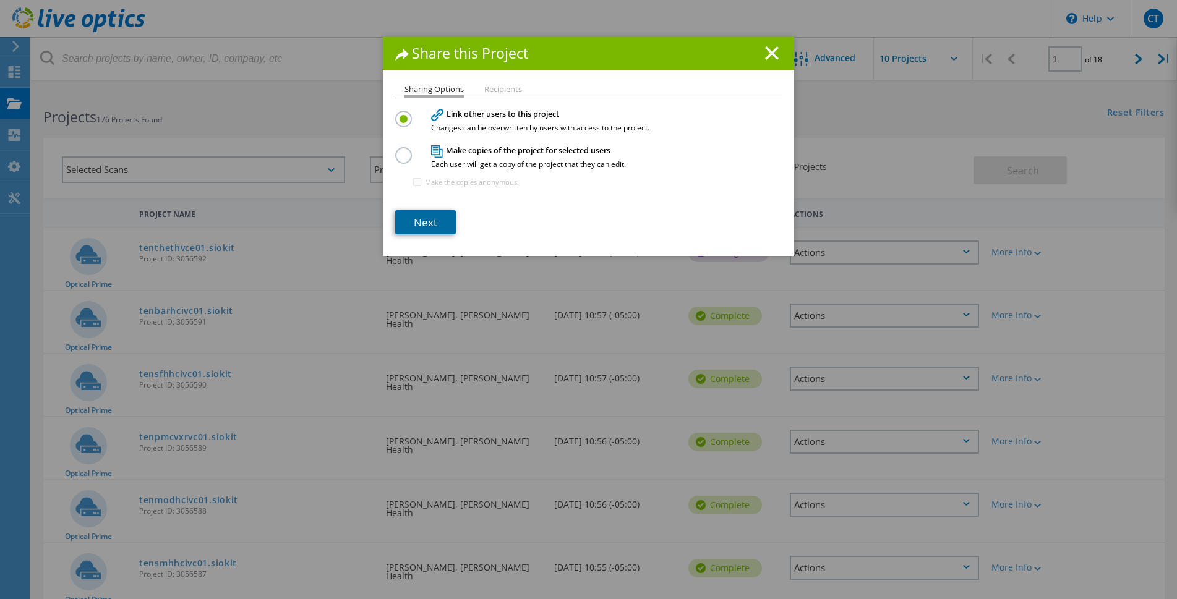
click at [426, 224] on link "Next" at bounding box center [425, 222] width 61 height 24
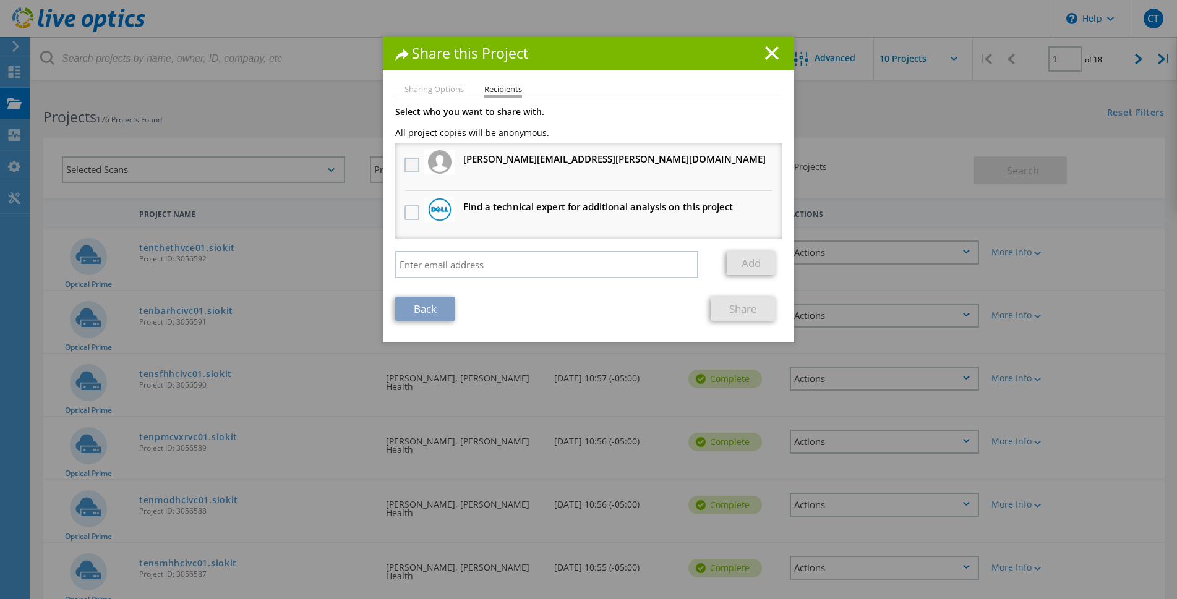
click at [404, 163] on label at bounding box center [413, 165] width 18 height 15
click at [0, 0] on input "checkbox" at bounding box center [0, 0] width 0 height 0
click at [720, 310] on link "Share" at bounding box center [742, 309] width 65 height 24
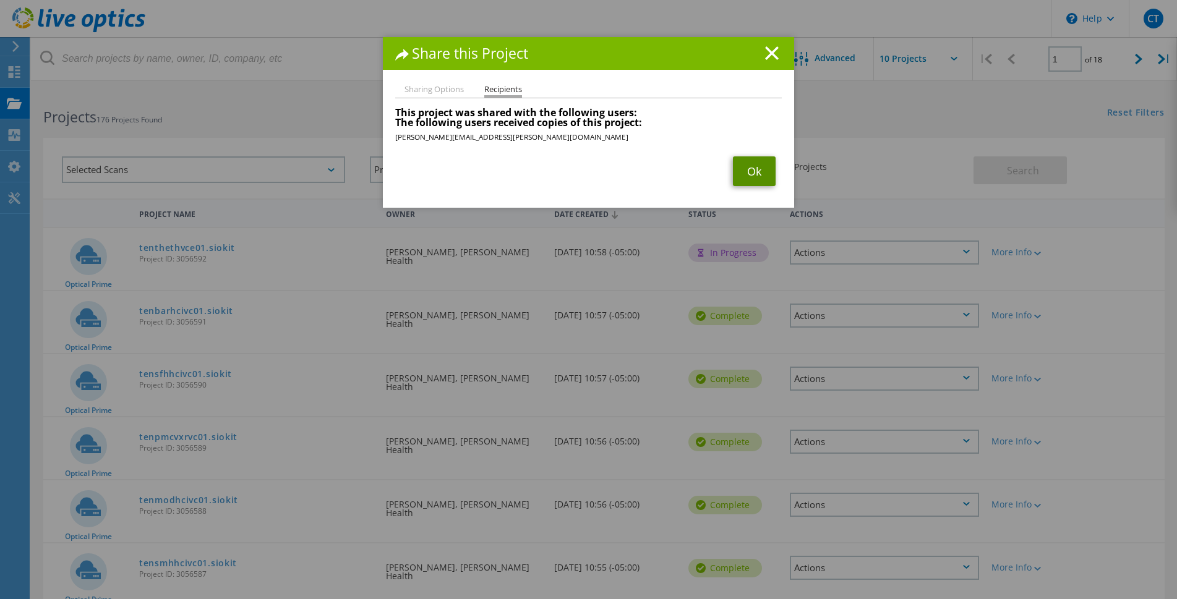
click at [751, 168] on link "Ok" at bounding box center [754, 171] width 43 height 30
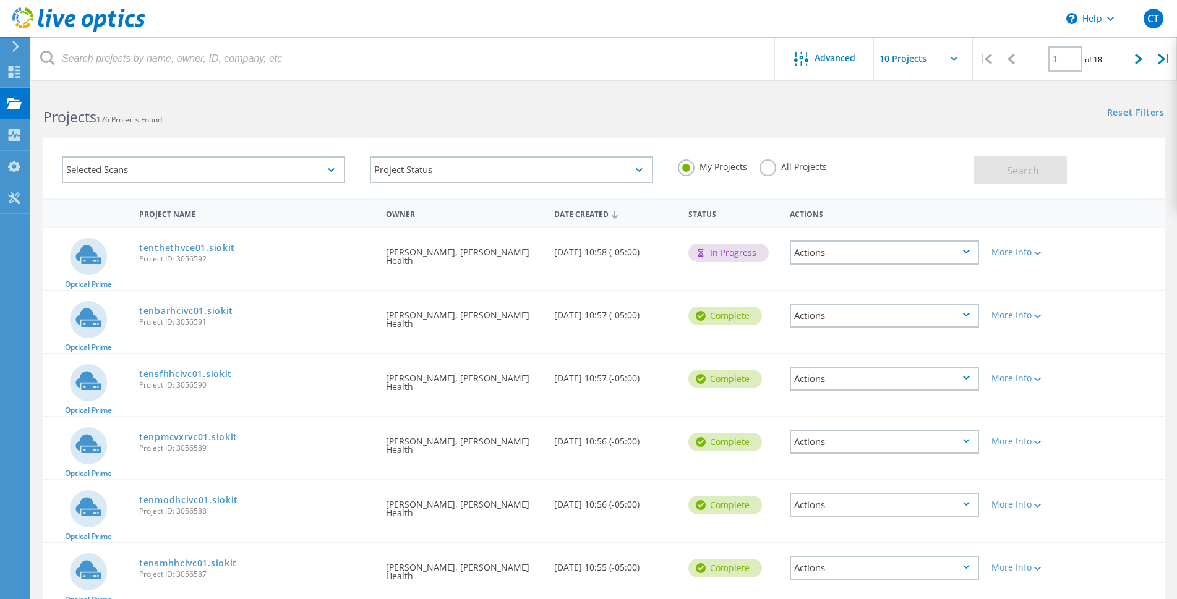
click at [963, 378] on icon at bounding box center [966, 378] width 7 height 4
click at [818, 388] on div "Share" at bounding box center [884, 388] width 187 height 19
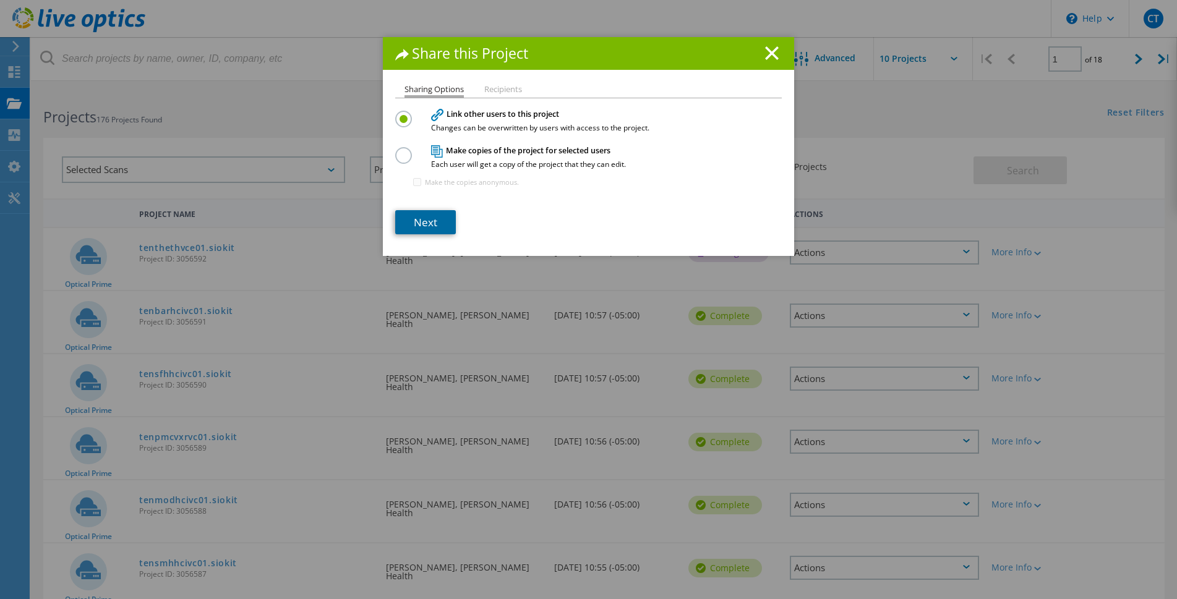
click at [419, 226] on link "Next" at bounding box center [425, 222] width 61 height 24
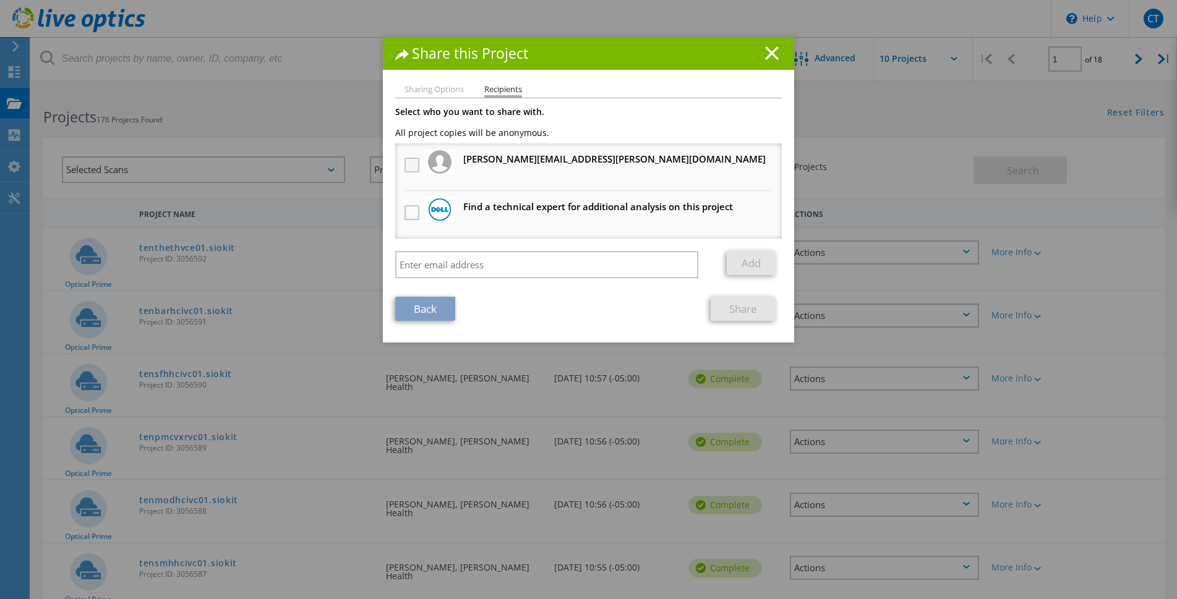
click at [407, 164] on label at bounding box center [413, 165] width 18 height 15
click at [0, 0] on input "checkbox" at bounding box center [0, 0] width 0 height 0
click at [726, 315] on link "Share" at bounding box center [742, 309] width 65 height 24
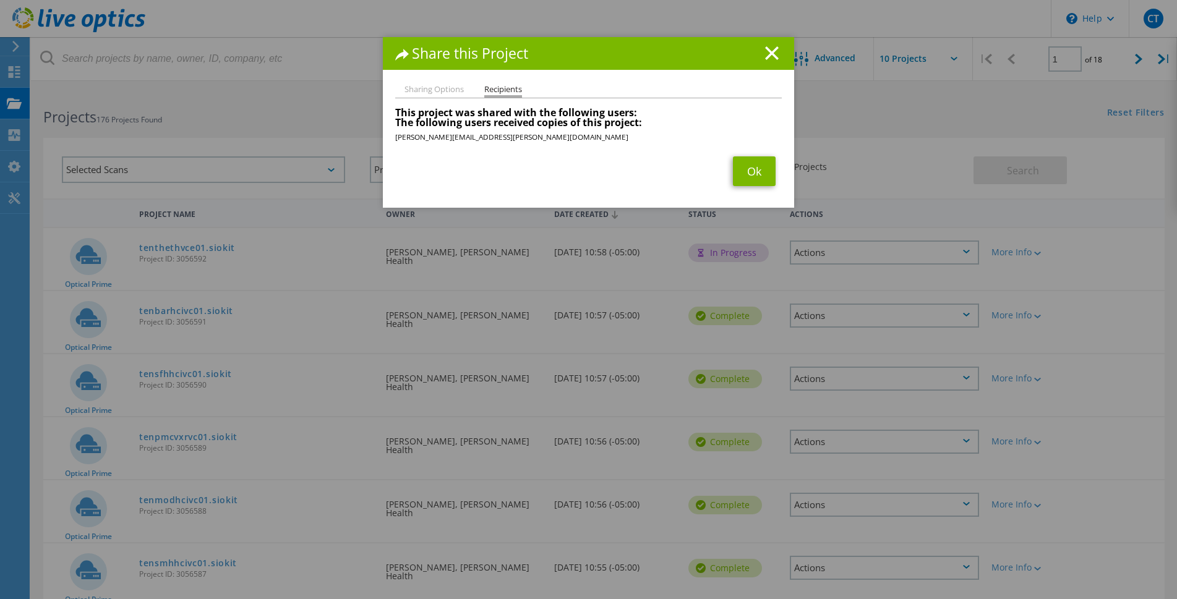
scroll to position [62, 0]
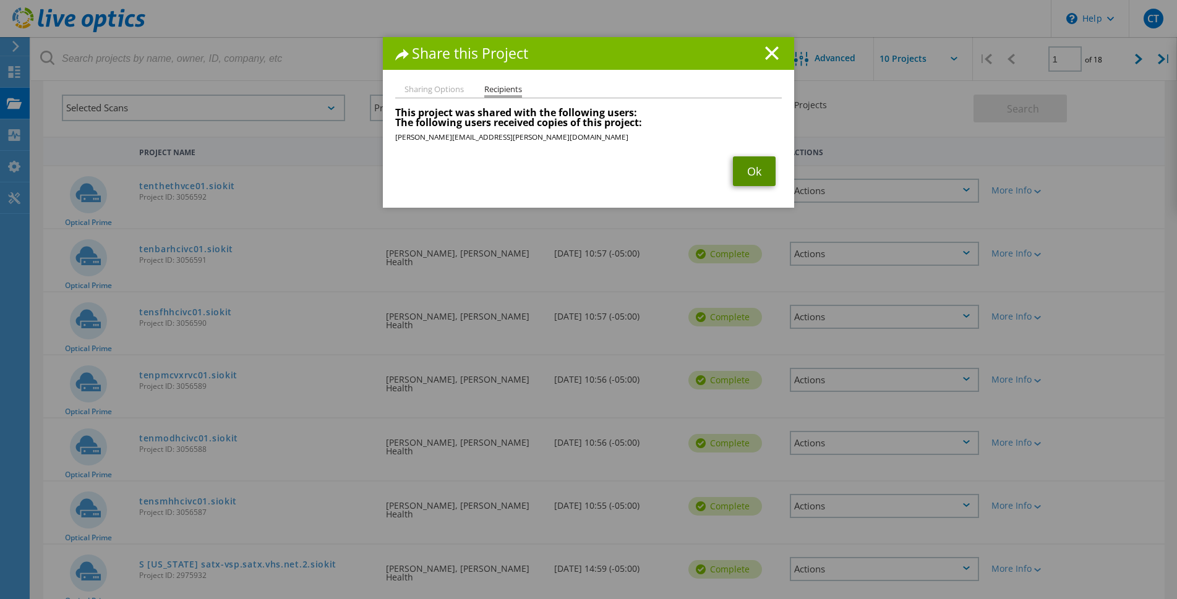
click at [743, 176] on link "Ok" at bounding box center [754, 171] width 43 height 30
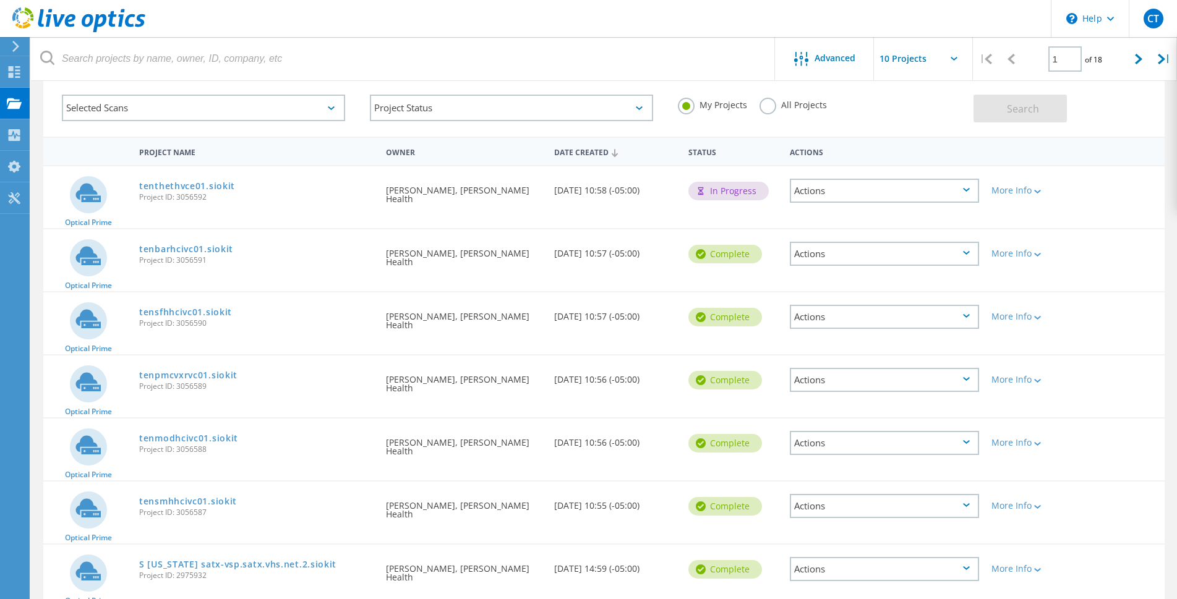
click at [966, 378] on icon at bounding box center [966, 379] width 7 height 4
click at [837, 386] on div "Share" at bounding box center [884, 389] width 187 height 19
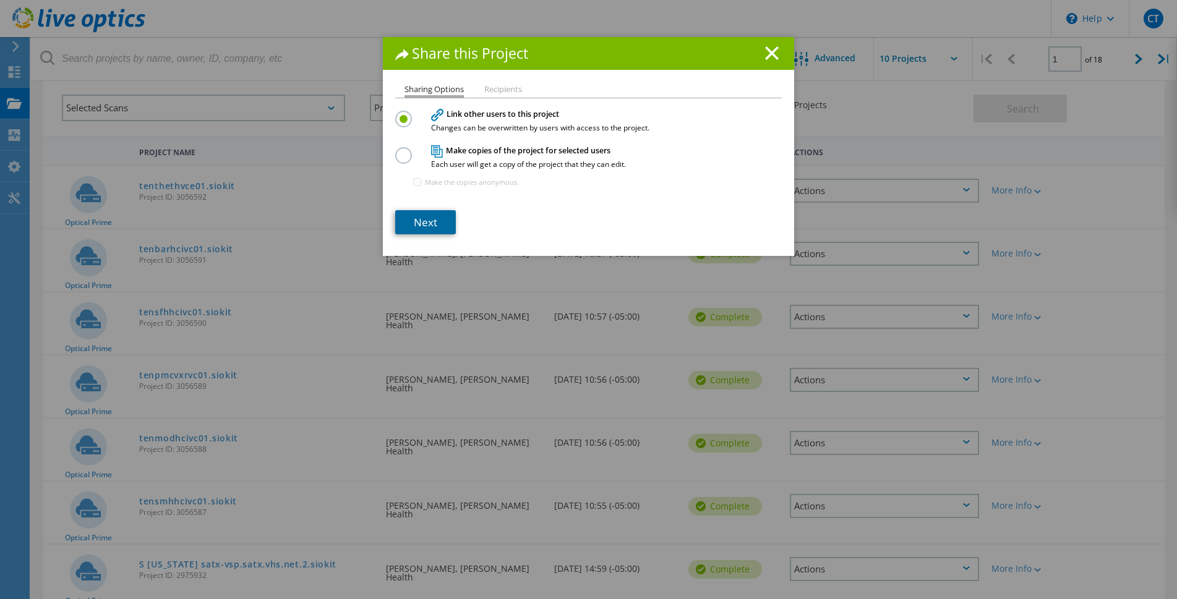
click at [414, 220] on link "Next" at bounding box center [425, 222] width 61 height 24
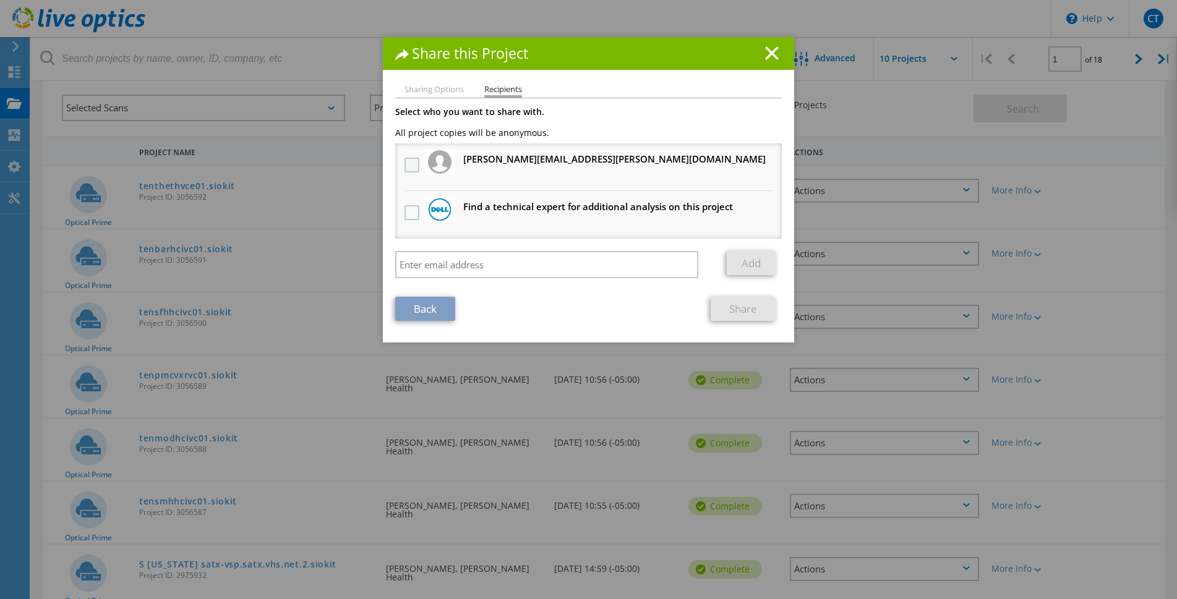
click at [407, 163] on label at bounding box center [413, 165] width 18 height 15
click at [0, 0] on input "checkbox" at bounding box center [0, 0] width 0 height 0
click at [735, 312] on link "Share" at bounding box center [742, 309] width 65 height 24
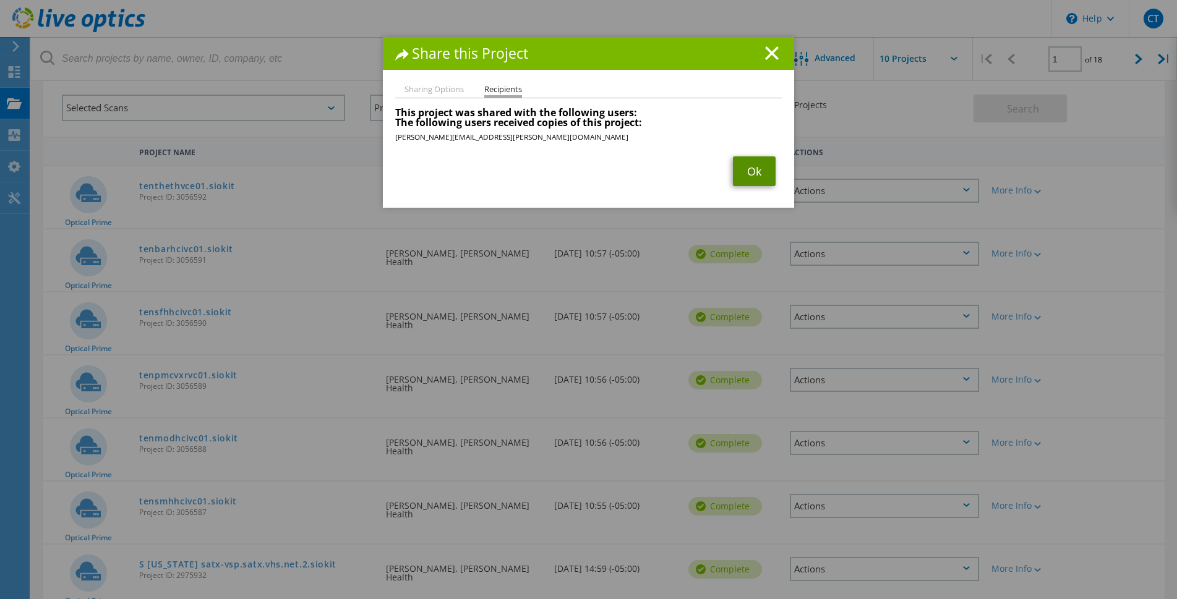
click at [741, 174] on link "Ok" at bounding box center [754, 171] width 43 height 30
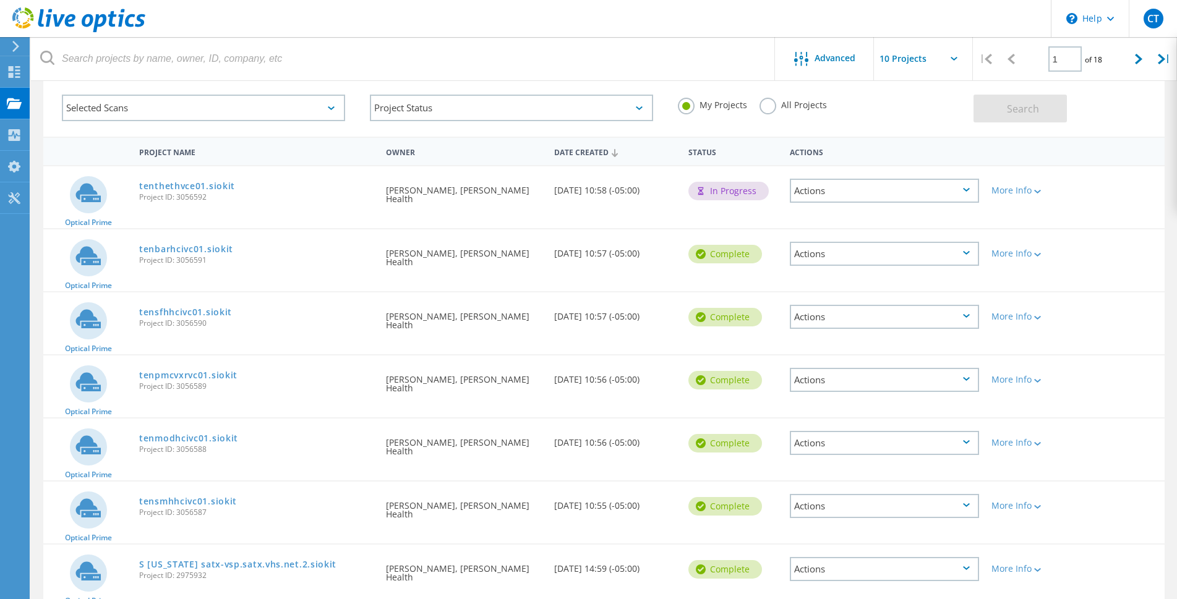
click at [966, 443] on icon at bounding box center [966, 442] width 7 height 4
click at [838, 451] on div "Share" at bounding box center [884, 452] width 187 height 19
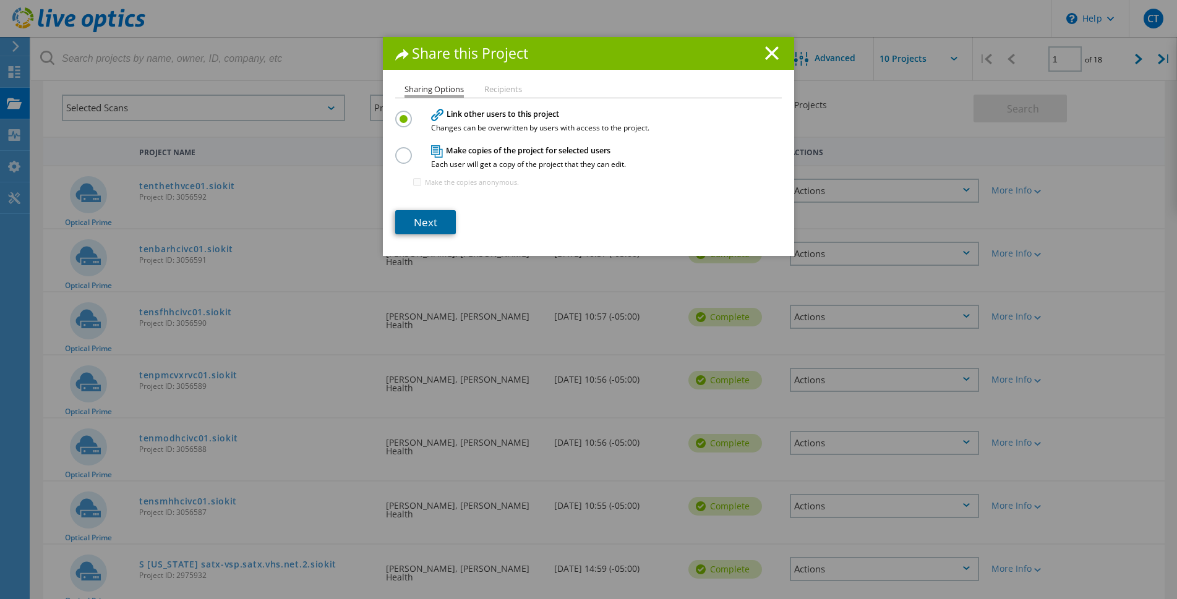
click at [416, 226] on link "Next" at bounding box center [425, 222] width 61 height 24
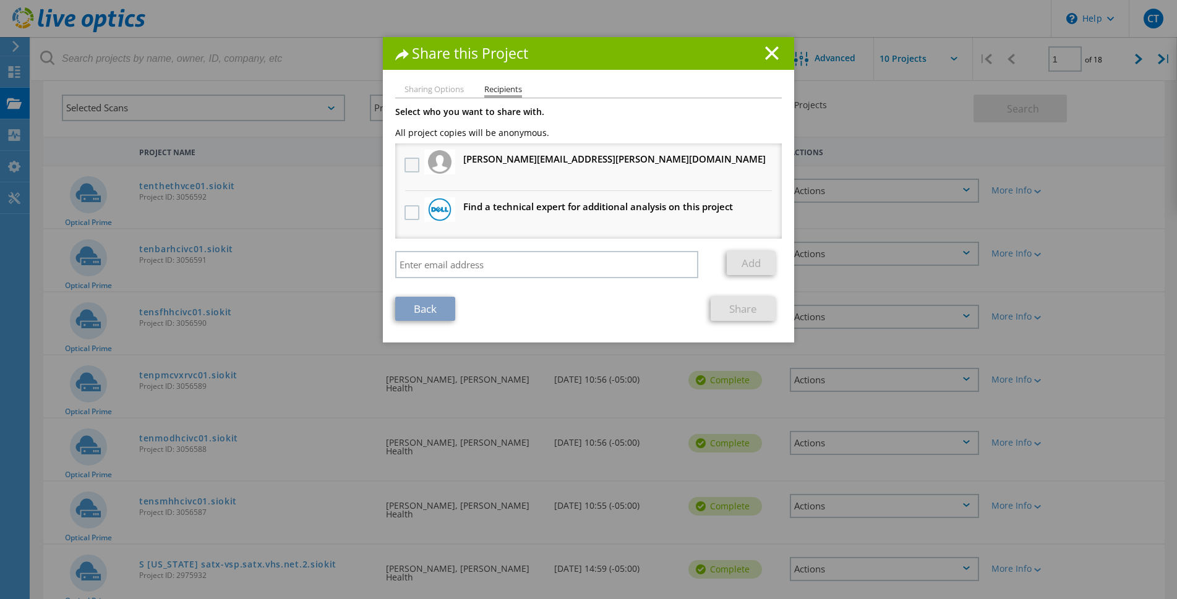
click at [404, 158] on label at bounding box center [413, 165] width 18 height 15
click at [0, 0] on input "checkbox" at bounding box center [0, 0] width 0 height 0
click at [740, 305] on link "Share" at bounding box center [742, 309] width 65 height 24
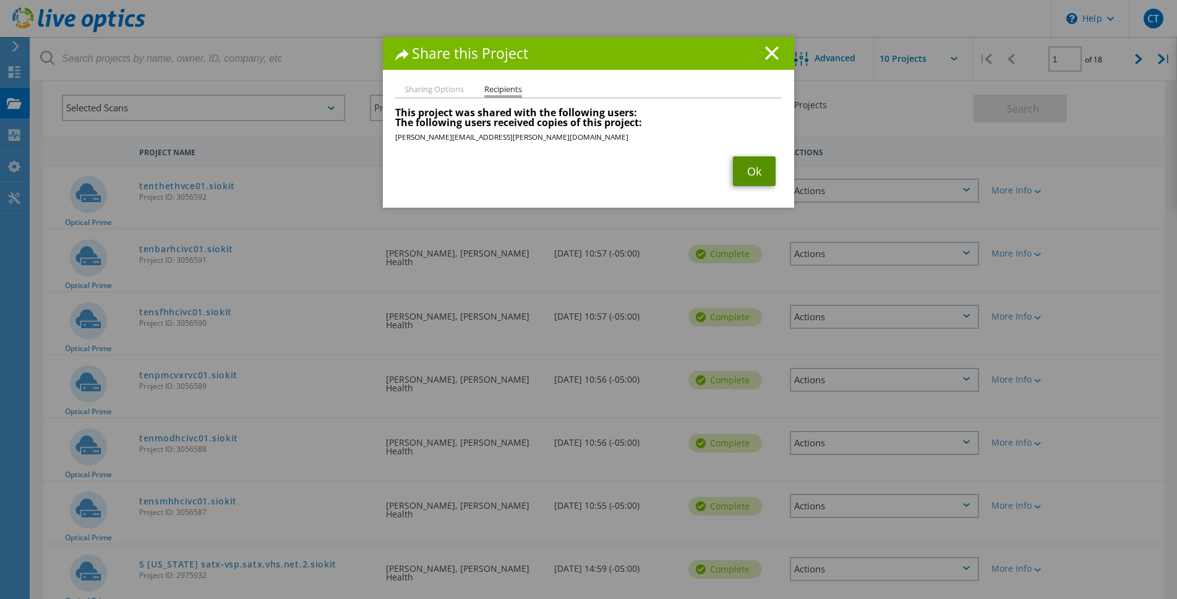
click at [753, 168] on link "Ok" at bounding box center [754, 171] width 43 height 30
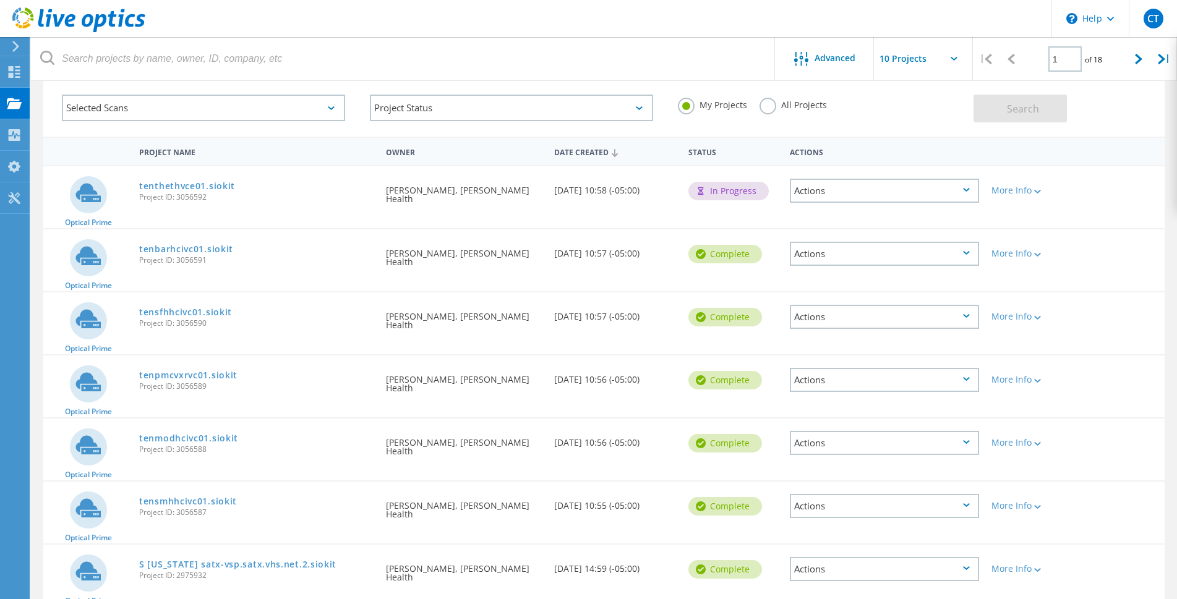
click at [968, 505] on icon at bounding box center [966, 505] width 7 height 4
click at [816, 514] on div "Share" at bounding box center [884, 515] width 187 height 19
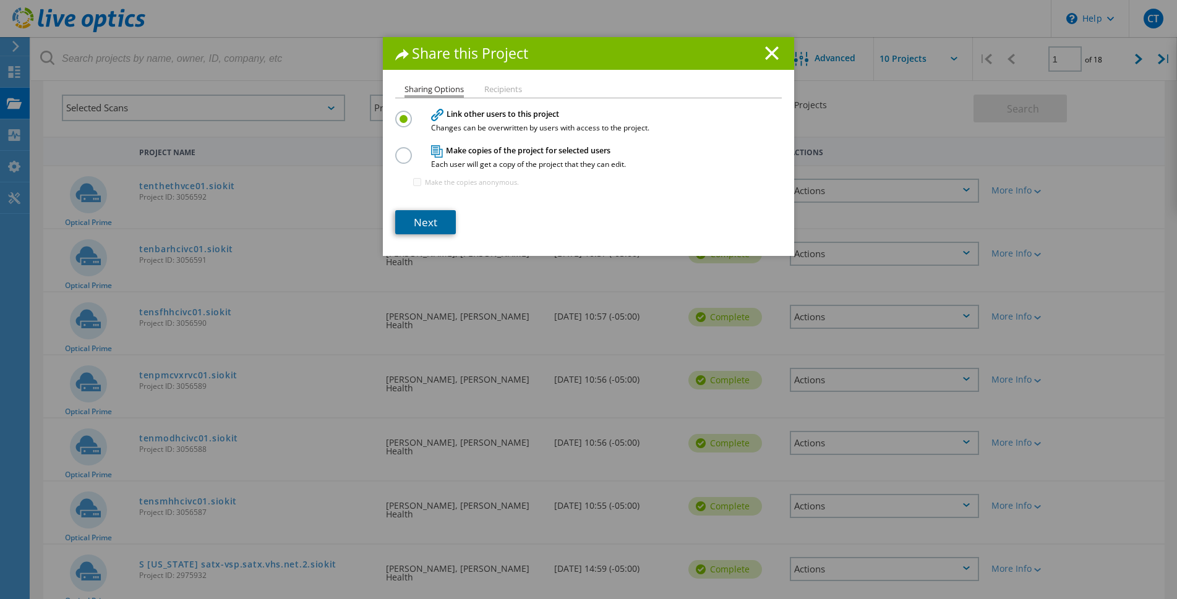
click at [425, 222] on link "Next" at bounding box center [425, 222] width 61 height 24
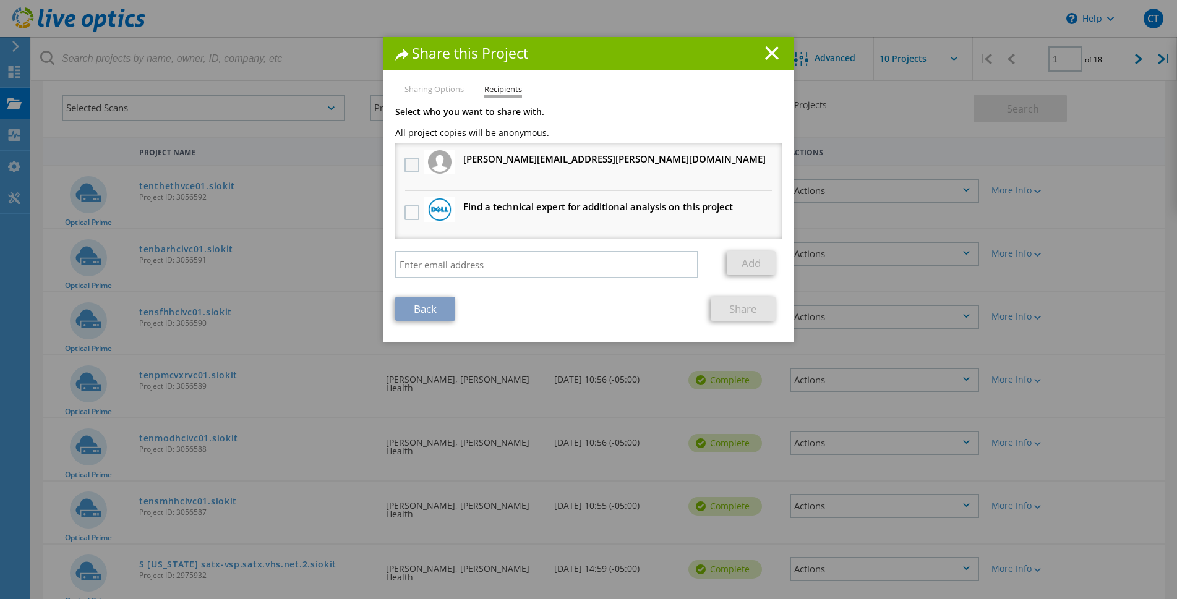
click at [407, 165] on label at bounding box center [413, 165] width 18 height 15
click at [0, 0] on input "checkbox" at bounding box center [0, 0] width 0 height 0
click at [738, 321] on link "Share" at bounding box center [742, 309] width 65 height 24
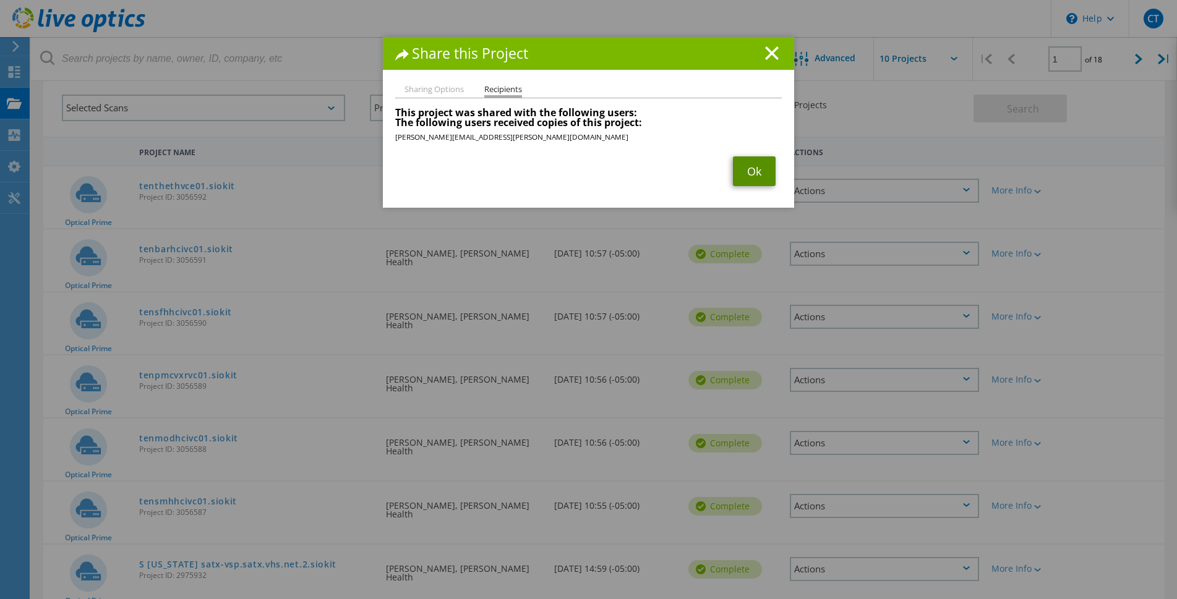
click at [742, 176] on link "Ok" at bounding box center [754, 171] width 43 height 30
